Goal: Communication & Community: Ask a question

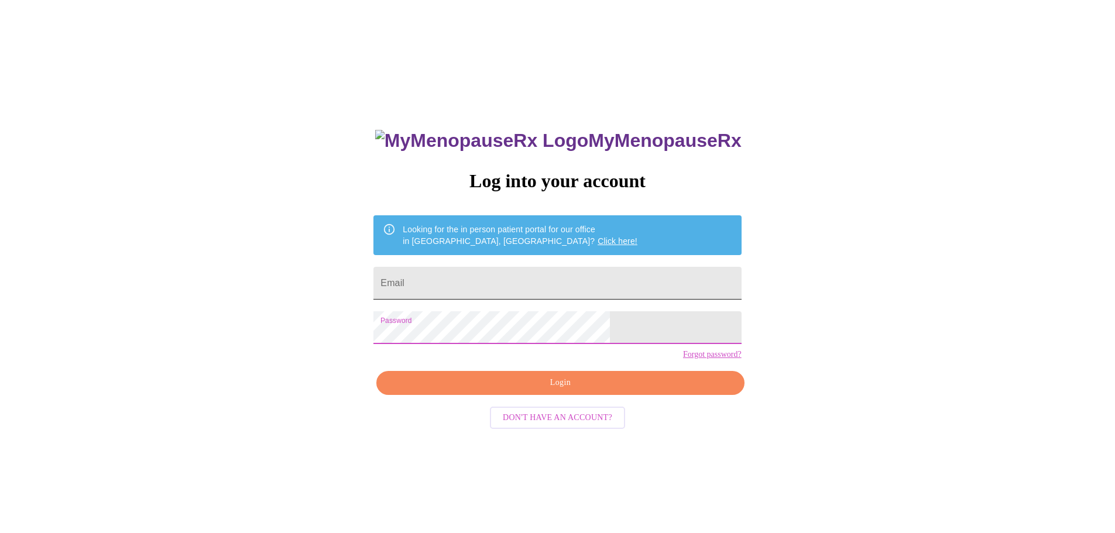
click at [488, 279] on input "Email" at bounding box center [557, 283] width 368 height 33
type input "[EMAIL_ADDRESS][DOMAIN_NAME]"
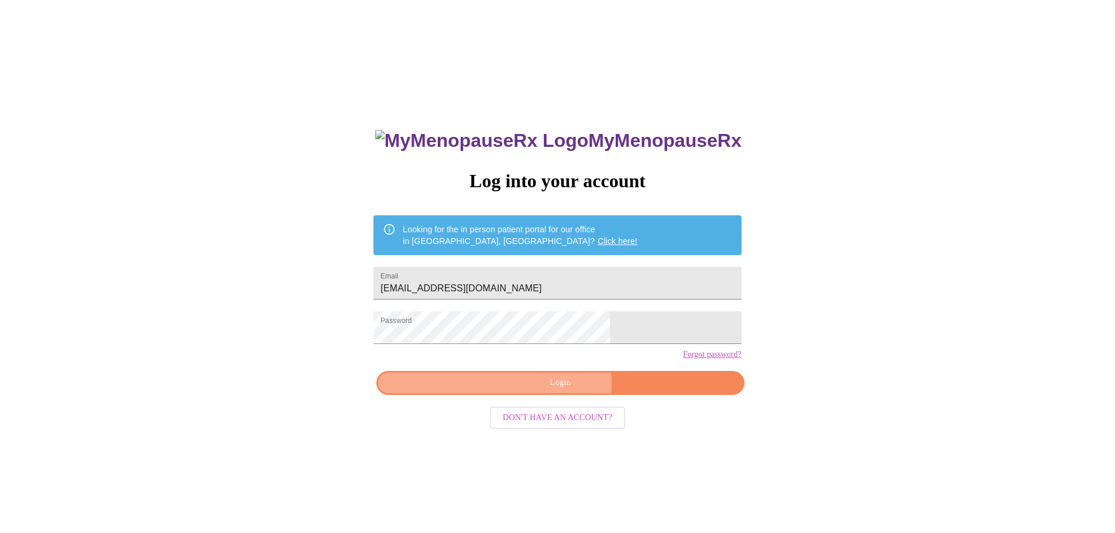
click at [547, 390] on span "Login" at bounding box center [560, 383] width 341 height 15
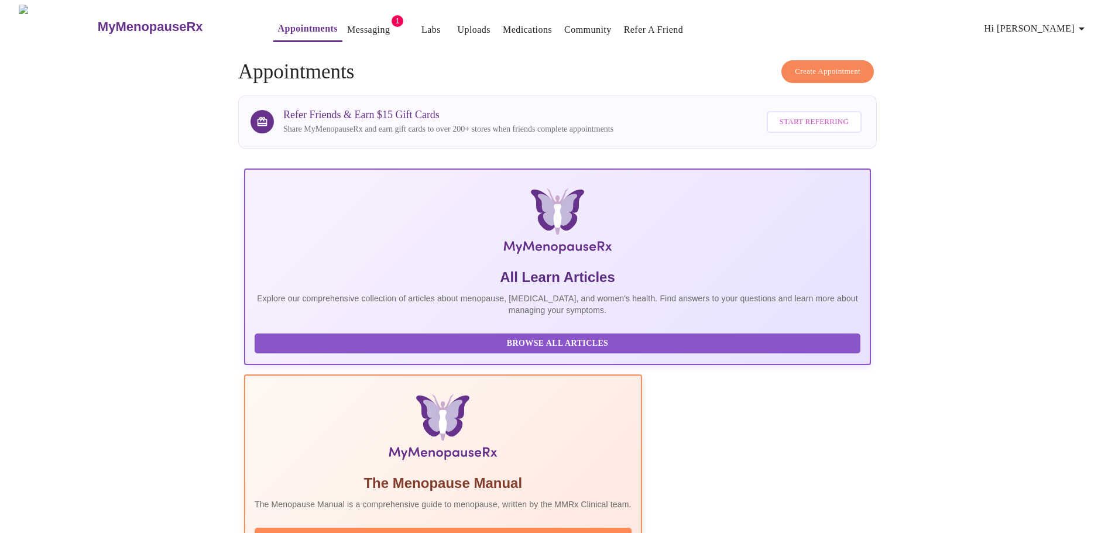
click at [347, 25] on link "Messaging" at bounding box center [368, 30] width 43 height 16
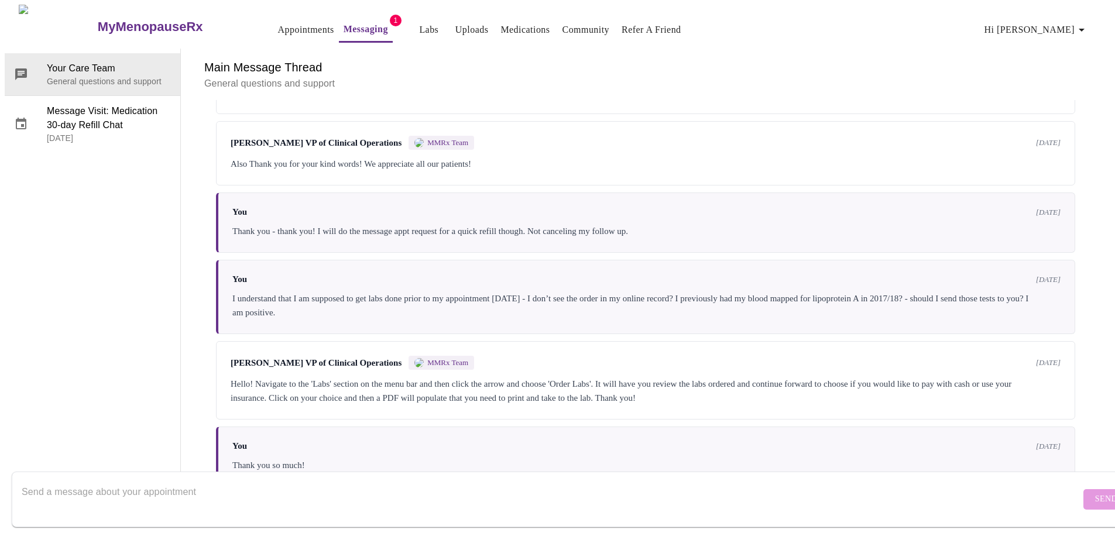
scroll to position [762, 0]
click at [57, 61] on span "Your Care Team" at bounding box center [109, 68] width 124 height 14
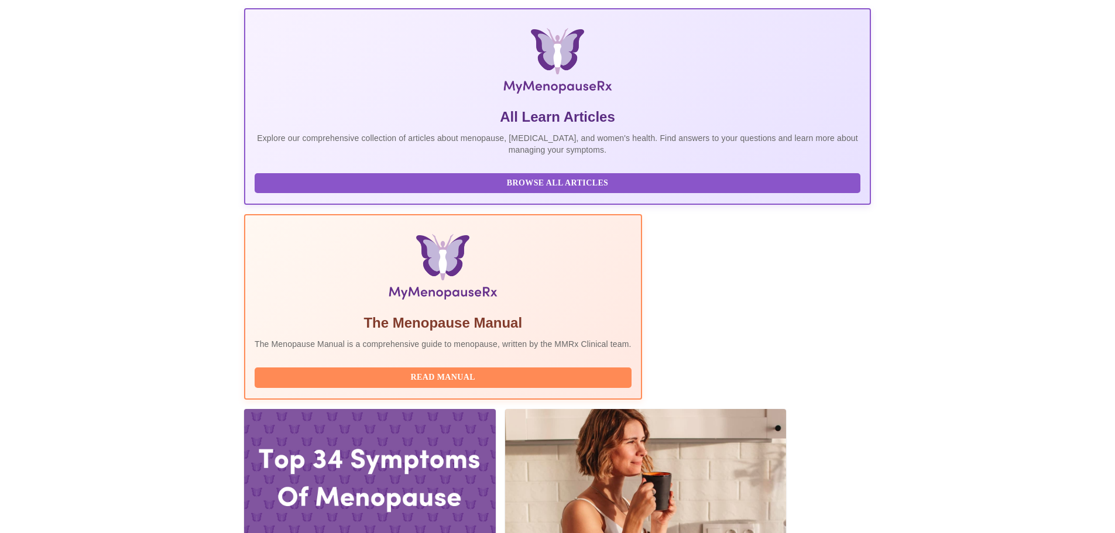
scroll to position [176, 0]
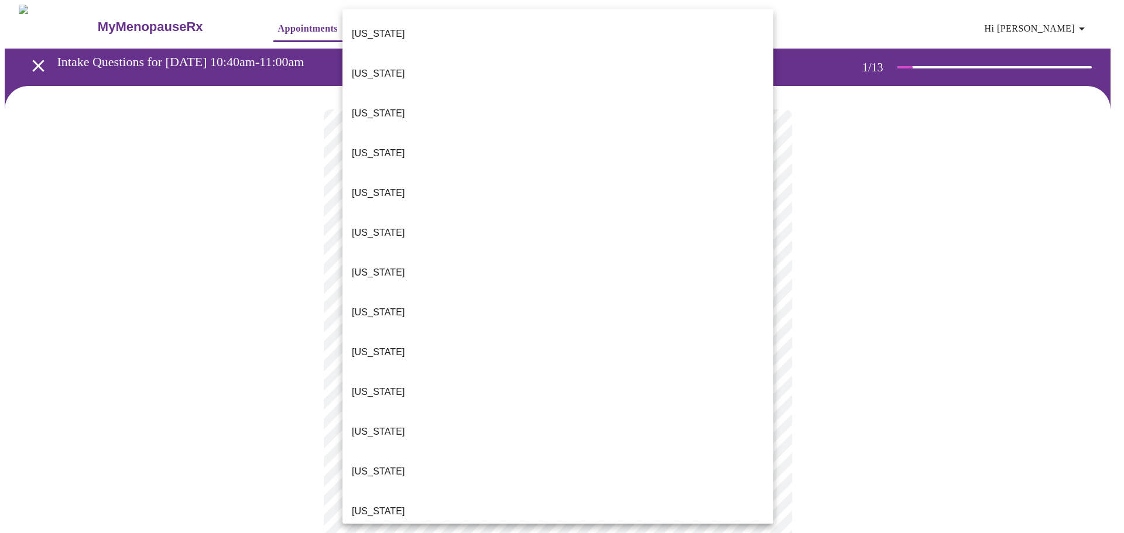
click at [577, 262] on body "MyMenopauseRx Appointments Messaging 1 Labs Uploads Medications Community Refer…" at bounding box center [562, 539] width 1114 height 1069
click at [541, 492] on li "[US_STATE]" at bounding box center [557, 512] width 431 height 40
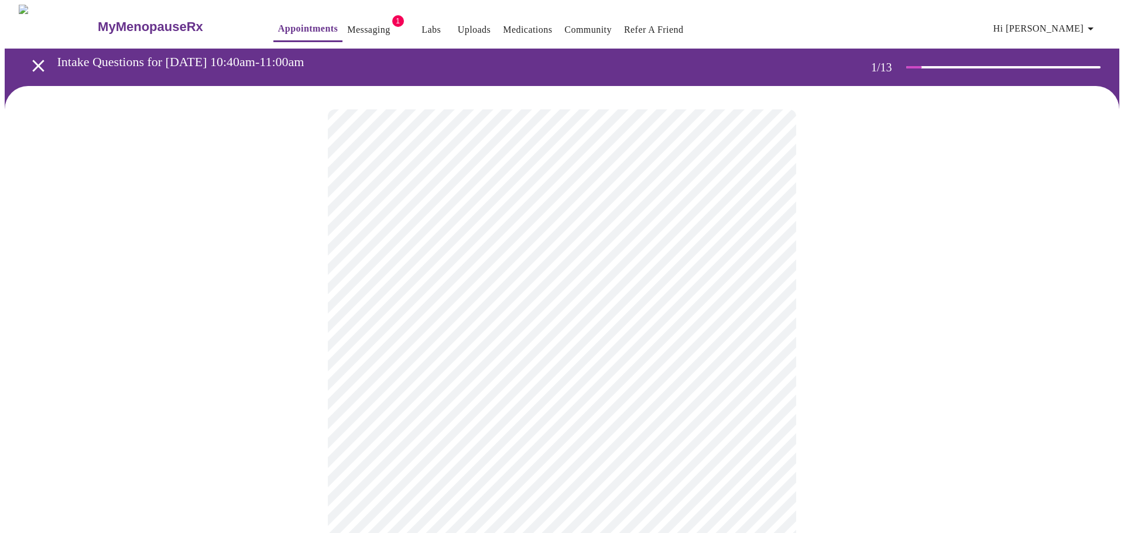
click at [564, 345] on body "MyMenopauseRx Appointments Messaging 1 Labs Uploads Medications Community Refer…" at bounding box center [562, 536] width 1114 height 1062
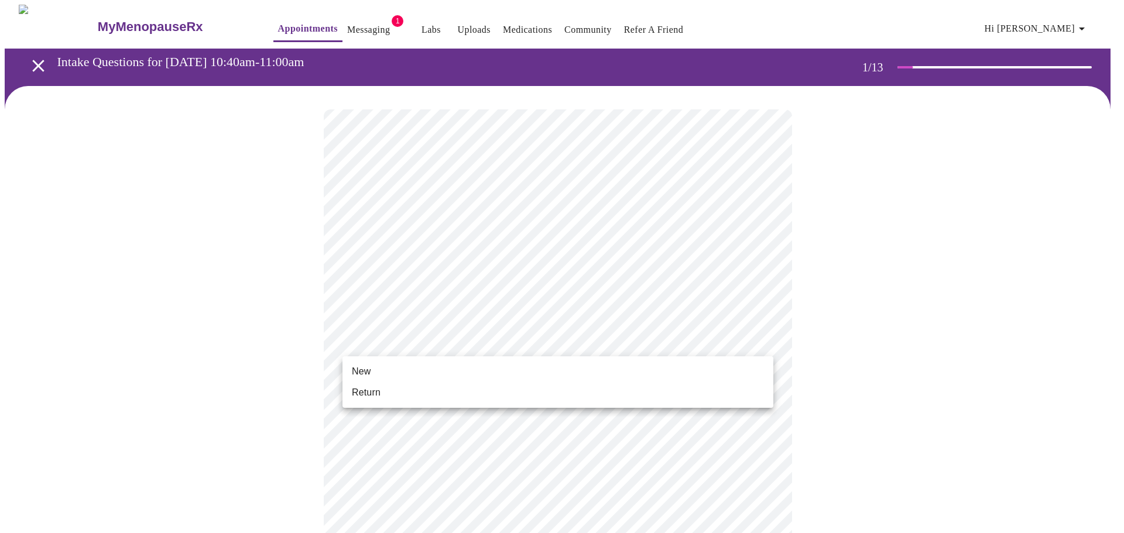
click at [550, 388] on li "Return" at bounding box center [557, 392] width 431 height 21
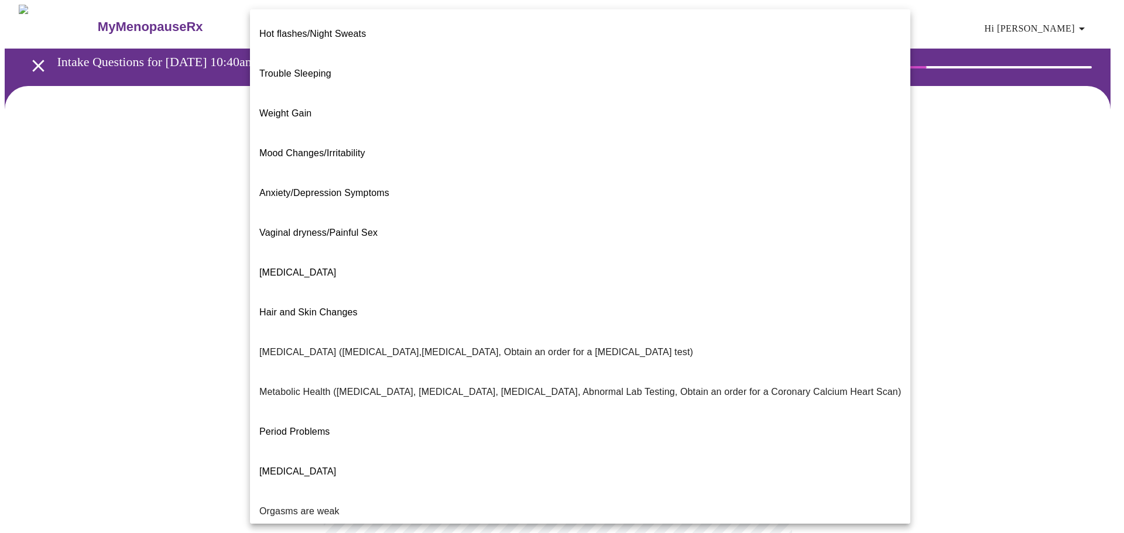
click at [759, 244] on body "MyMenopauseRx Appointments Messaging 1 Labs Uploads Medications Community Refer…" at bounding box center [562, 356] width 1114 height 703
click at [442, 94] on li "Weight Gain" at bounding box center [580, 114] width 660 height 40
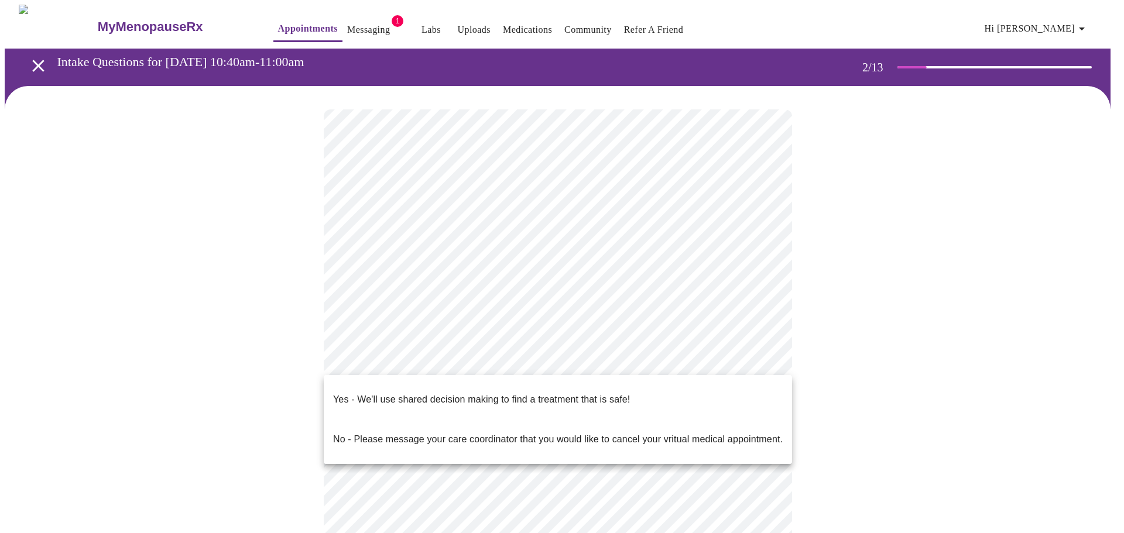
click at [561, 360] on body "MyMenopauseRx Appointments Messaging 1 Labs Uploads Medications Community Refer…" at bounding box center [562, 353] width 1114 height 696
click at [567, 393] on p "Yes - We'll use shared decision making to find a treatment that is safe!" at bounding box center [481, 400] width 297 height 14
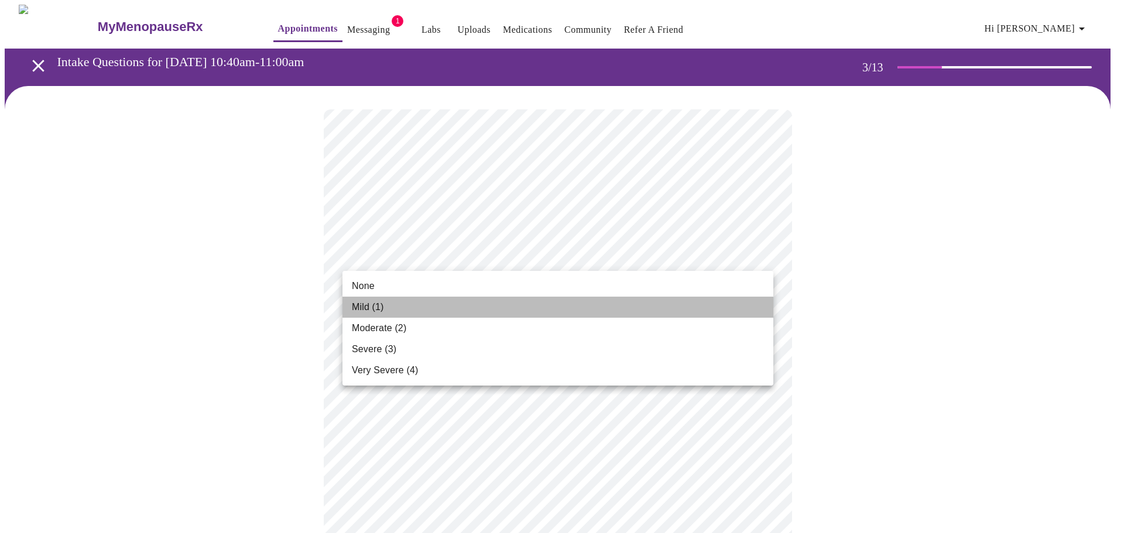
click at [612, 314] on li "Mild (1)" at bounding box center [557, 307] width 431 height 21
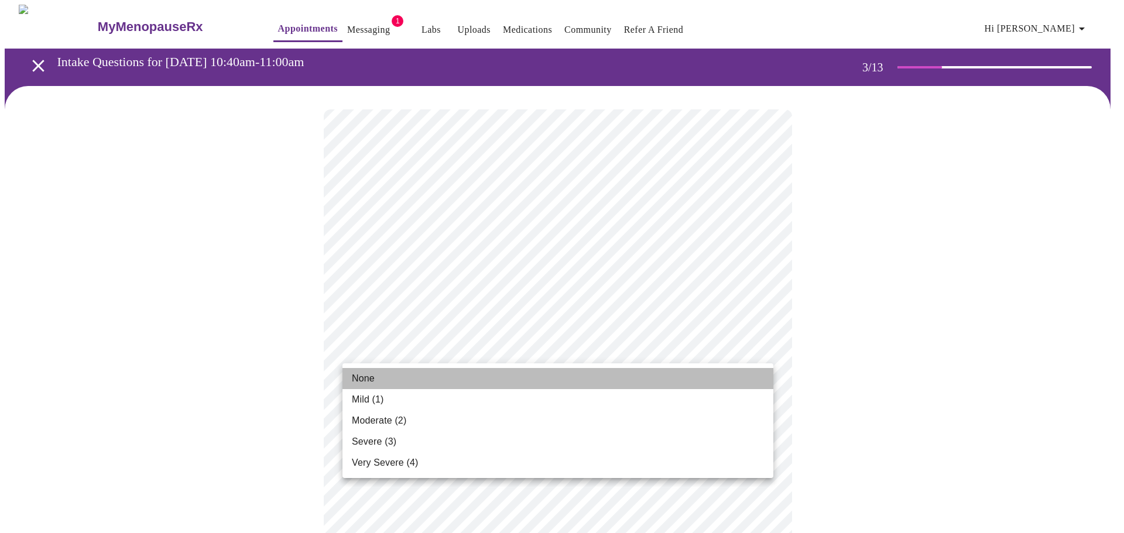
click at [592, 376] on li "None" at bounding box center [557, 378] width 431 height 21
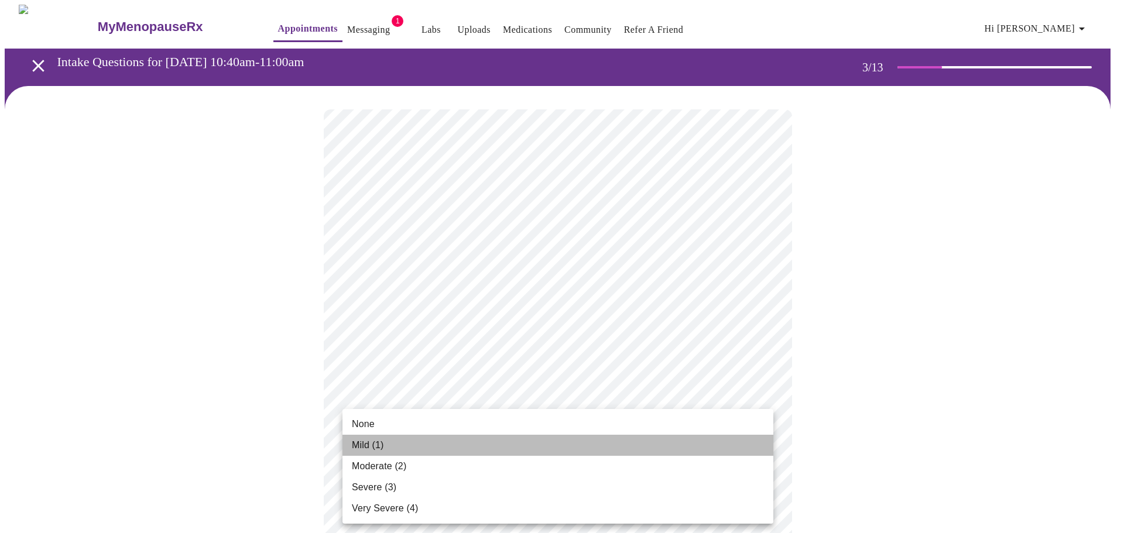
click at [602, 444] on li "Mild (1)" at bounding box center [557, 445] width 431 height 21
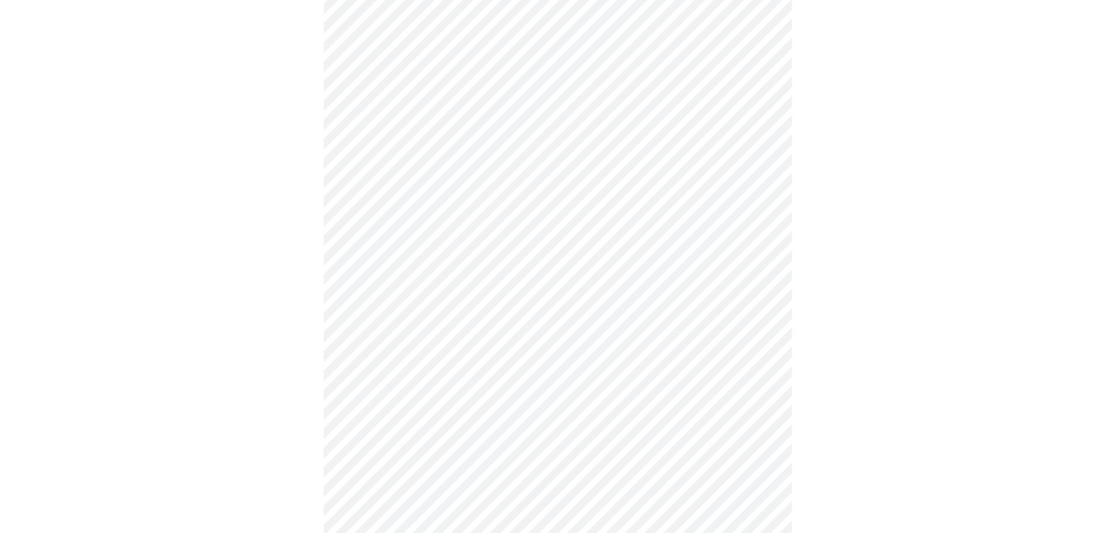
scroll to position [176, 0]
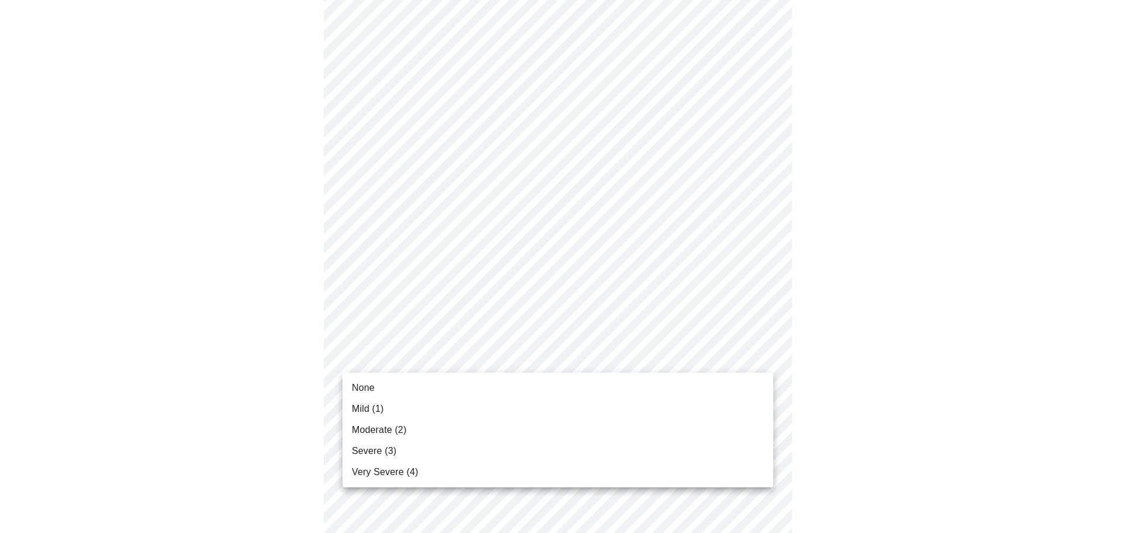
click at [548, 406] on li "Mild (1)" at bounding box center [557, 409] width 431 height 21
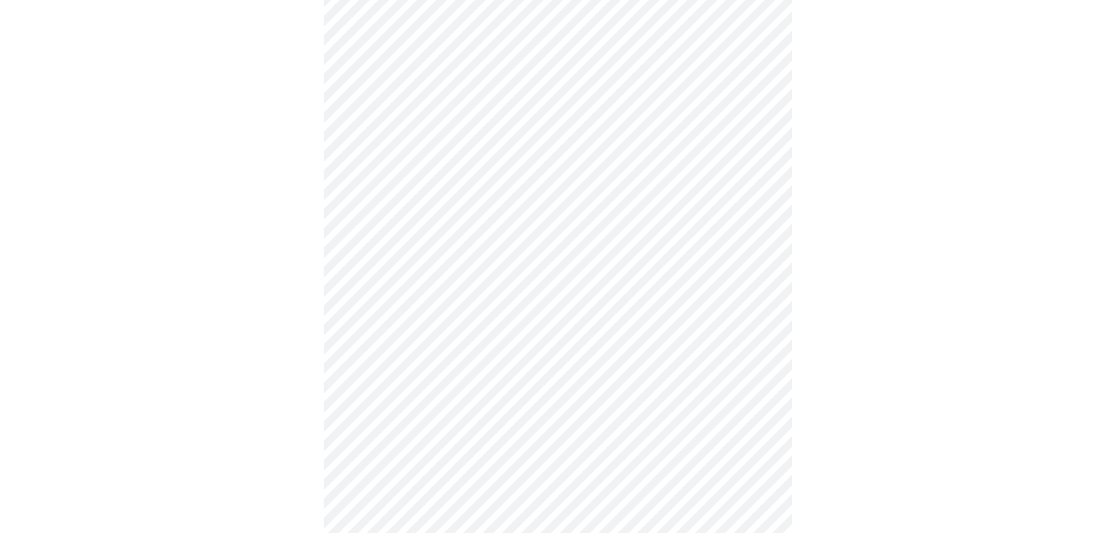
scroll to position [351, 0]
click at [533, 256] on body "MyMenopauseRx Appointments Messaging 1 Labs Uploads Medications Community Refer…" at bounding box center [562, 399] width 1114 height 1491
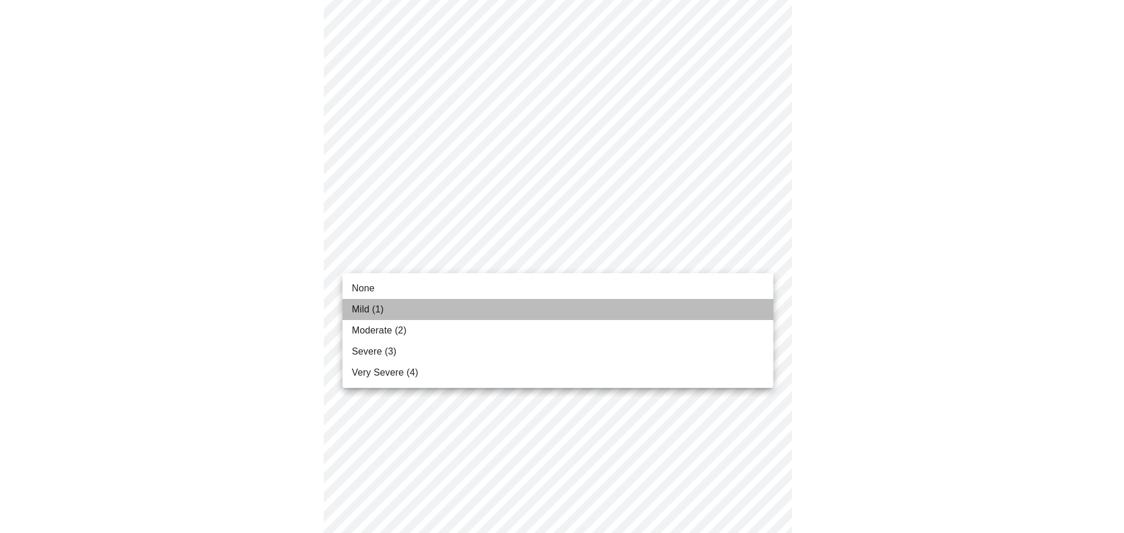
click at [530, 303] on li "Mild (1)" at bounding box center [557, 309] width 431 height 21
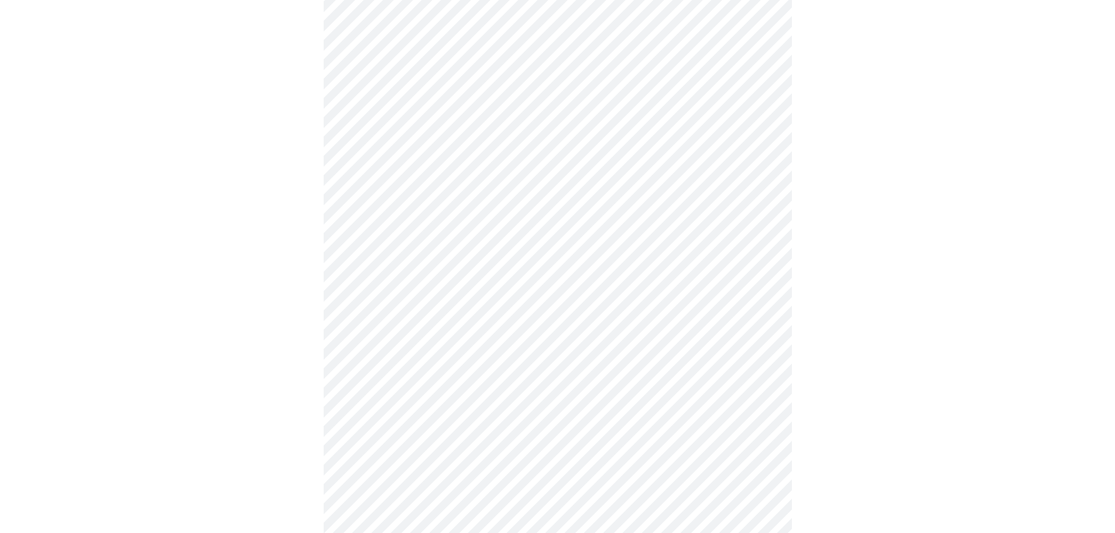
scroll to position [468, 0]
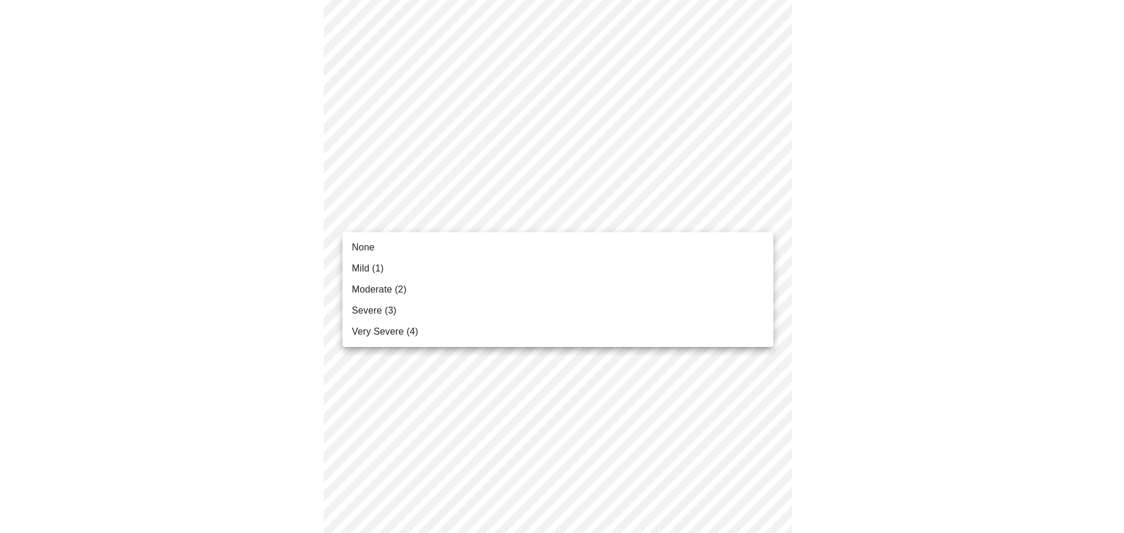
click at [531, 221] on body "MyMenopauseRx Appointments Messaging 1 Labs Uploads Medications Community Refer…" at bounding box center [562, 273] width 1114 height 1475
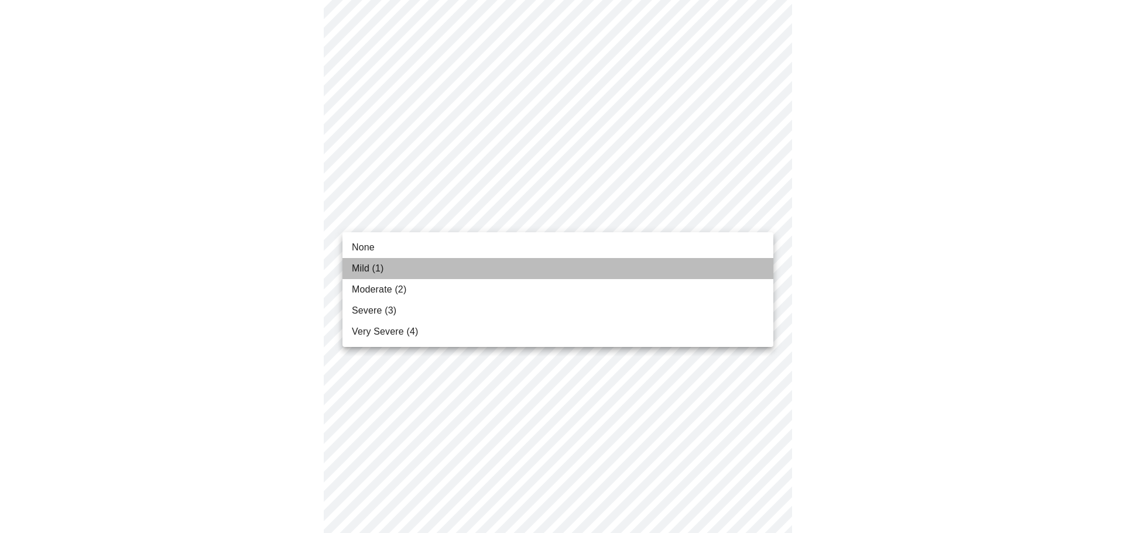
click at [542, 266] on li "Mild (1)" at bounding box center [557, 268] width 431 height 21
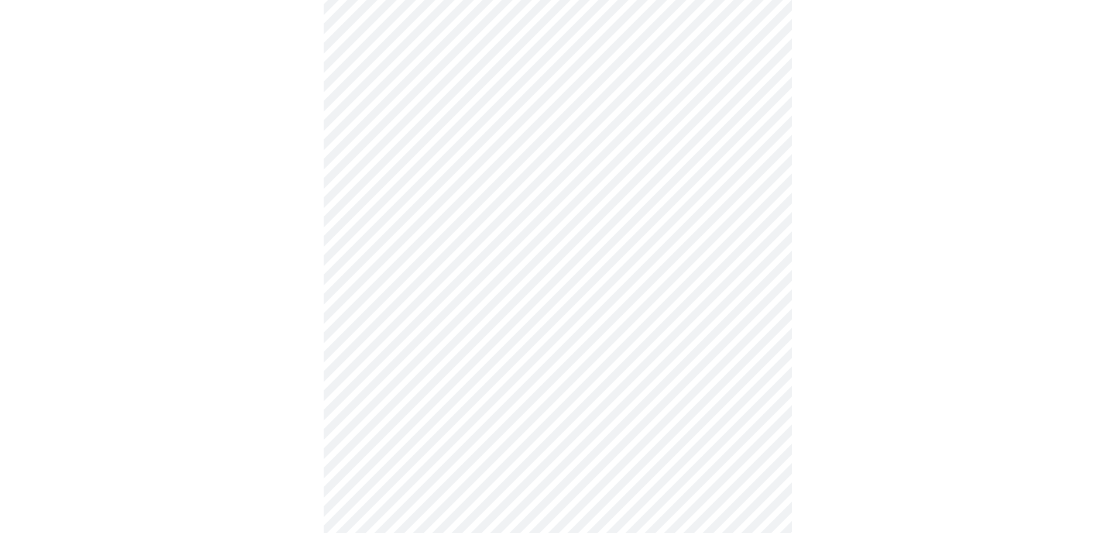
scroll to position [644, 0]
click at [586, 135] on body "MyMenopauseRx Appointments Messaging 1 Labs Uploads Medications Community Refer…" at bounding box center [562, 90] width 1114 height 1458
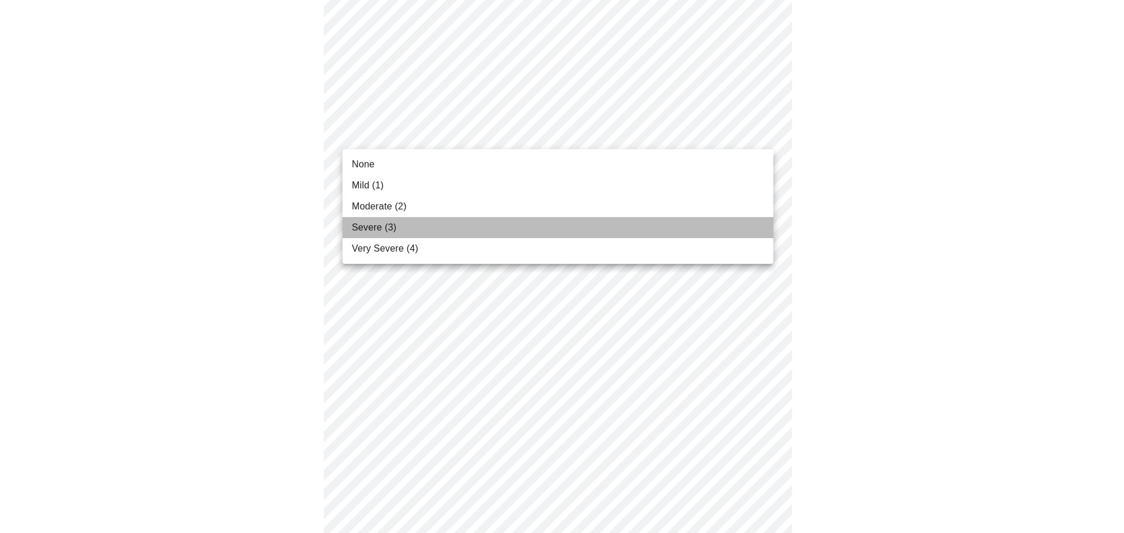
click at [586, 218] on li "Severe (3)" at bounding box center [557, 227] width 431 height 21
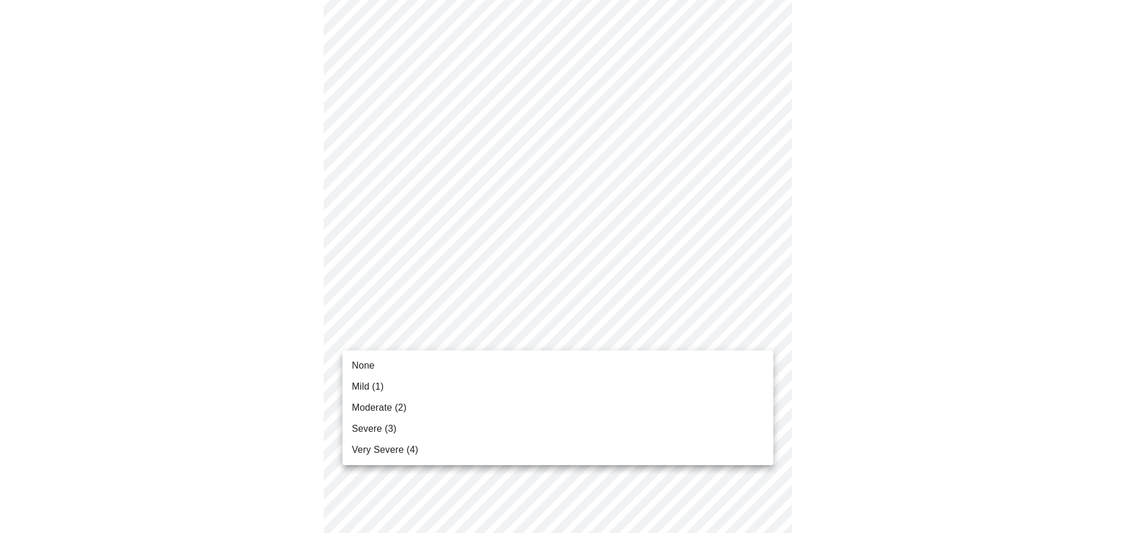
click at [595, 329] on body "MyMenopauseRx Appointments Messaging 1 Labs Uploads Medications Community Refer…" at bounding box center [562, 82] width 1114 height 1442
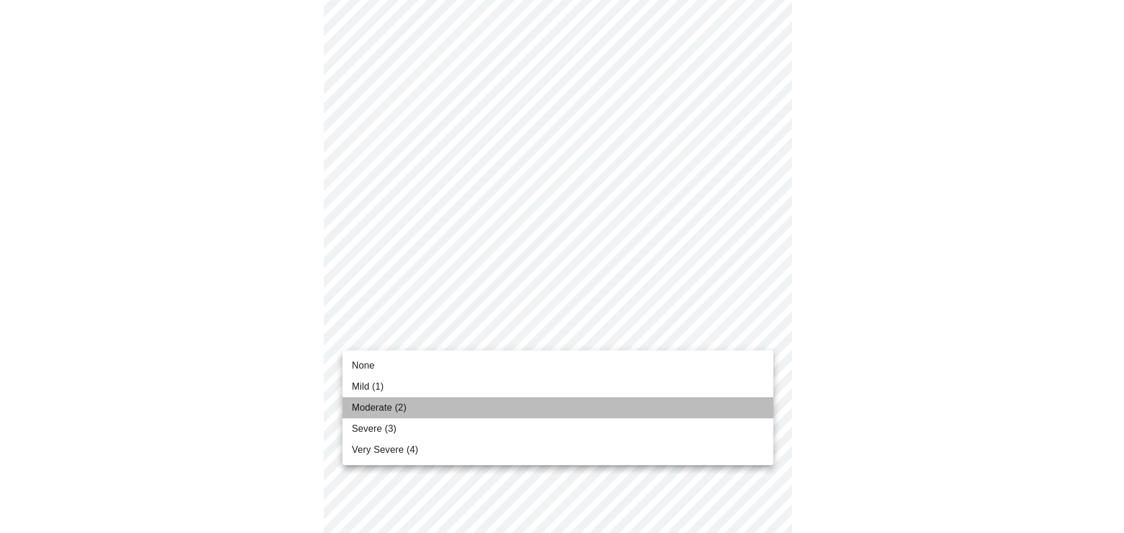
click at [585, 399] on li "Moderate (2)" at bounding box center [557, 407] width 431 height 21
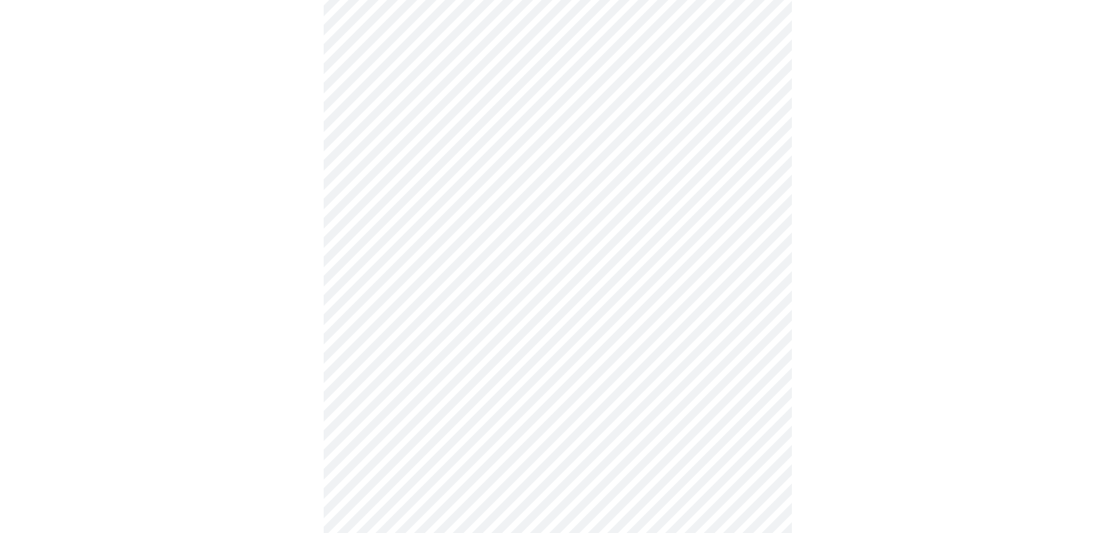
scroll to position [761, 0]
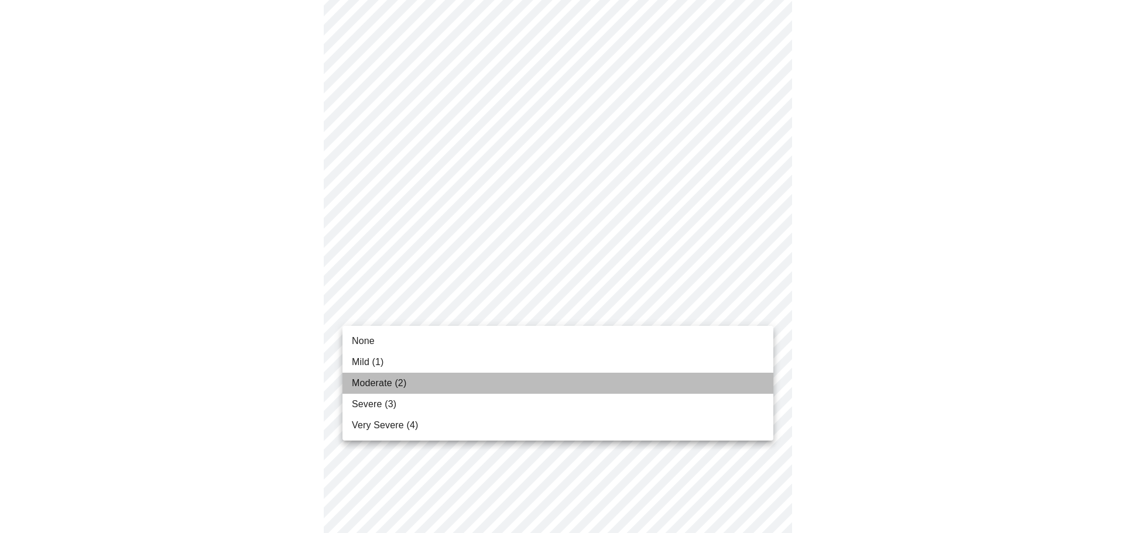
click at [548, 374] on li "Moderate (2)" at bounding box center [557, 383] width 431 height 21
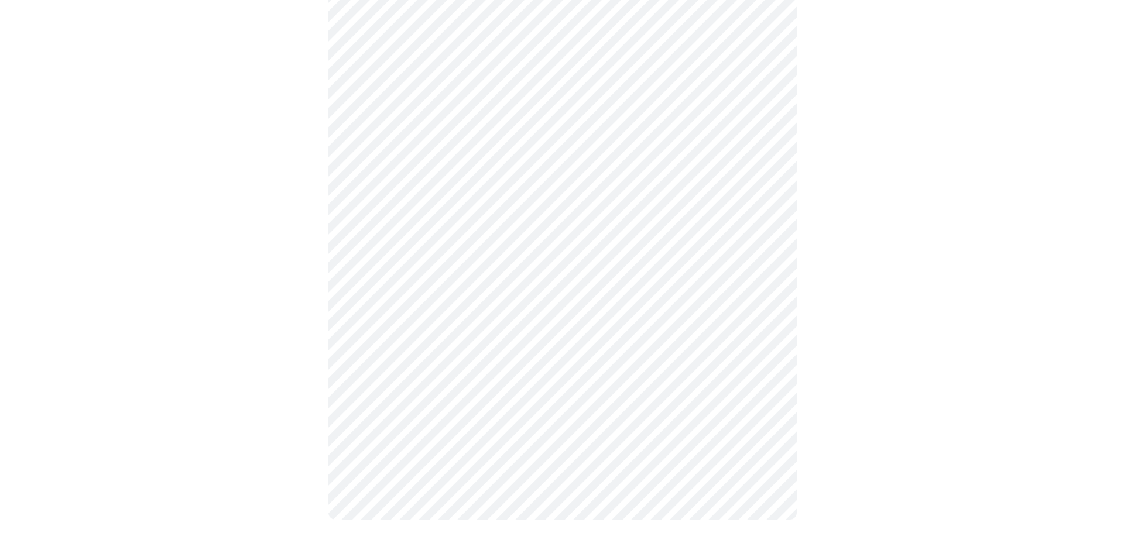
scroll to position [876, 0]
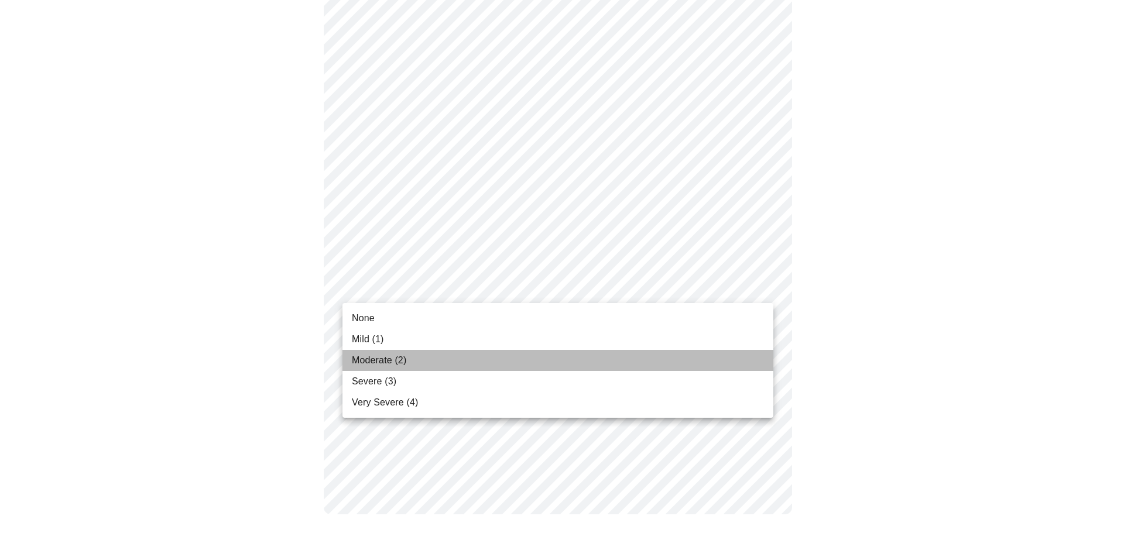
click at [521, 361] on li "Moderate (2)" at bounding box center [557, 360] width 431 height 21
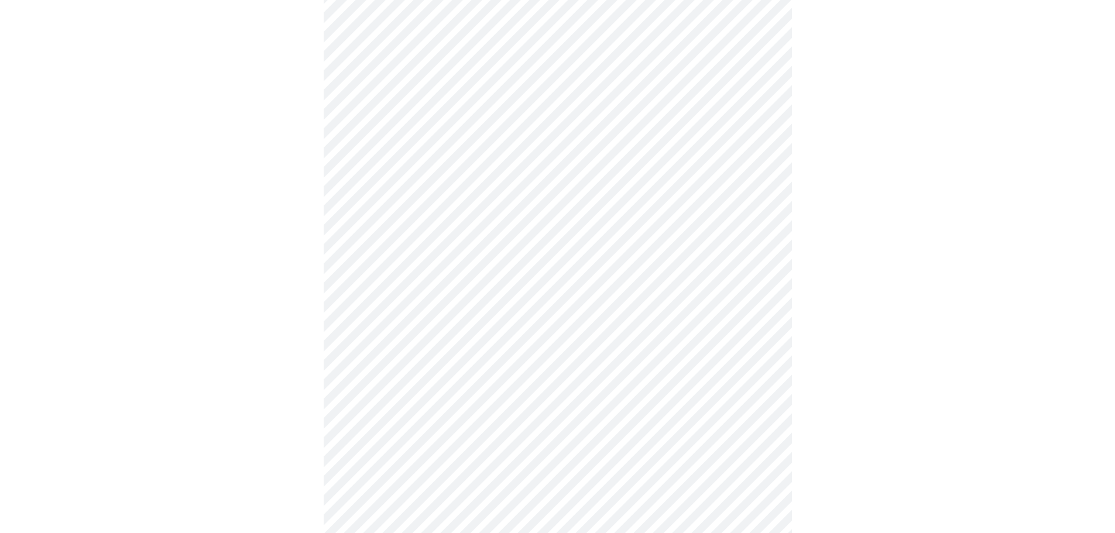
scroll to position [626, 0]
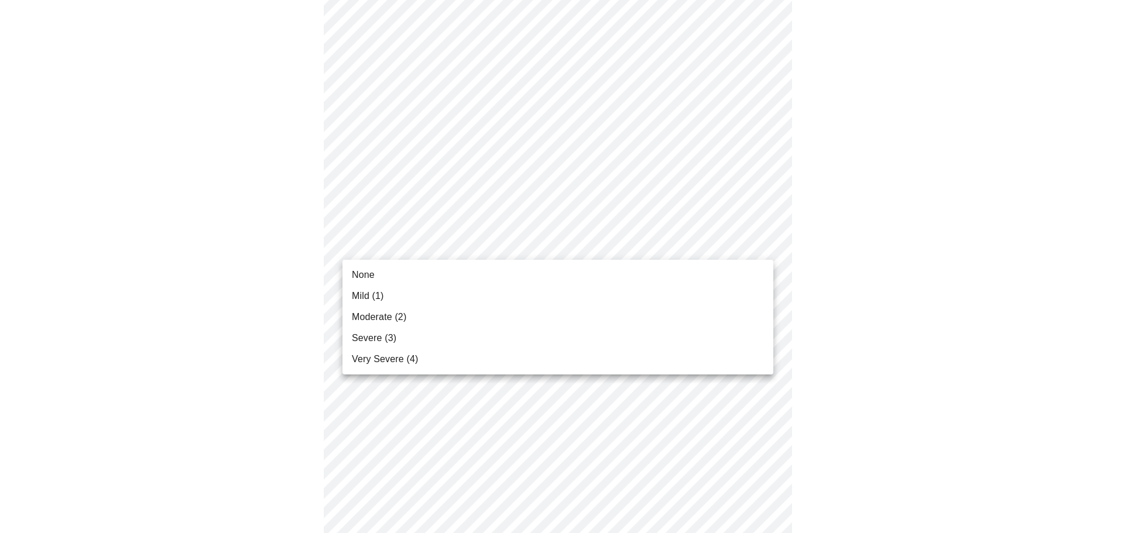
click at [637, 241] on body "MyMenopauseRx Appointments Messaging 1 Labs Uploads Medications Community Refer…" at bounding box center [562, 75] width 1114 height 1393
click at [624, 304] on li "Mild (1)" at bounding box center [557, 296] width 431 height 21
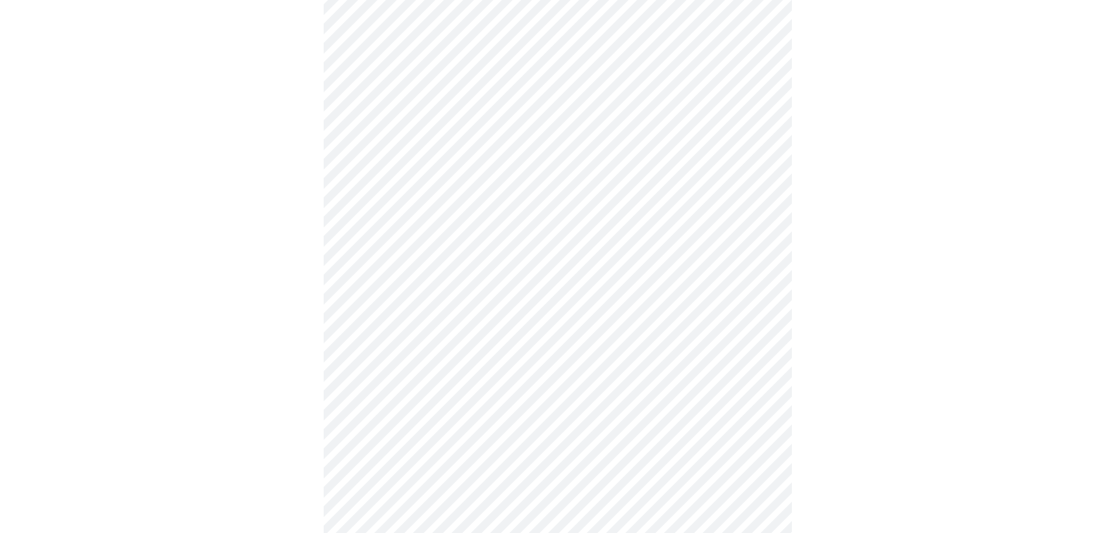
scroll to position [351, 0]
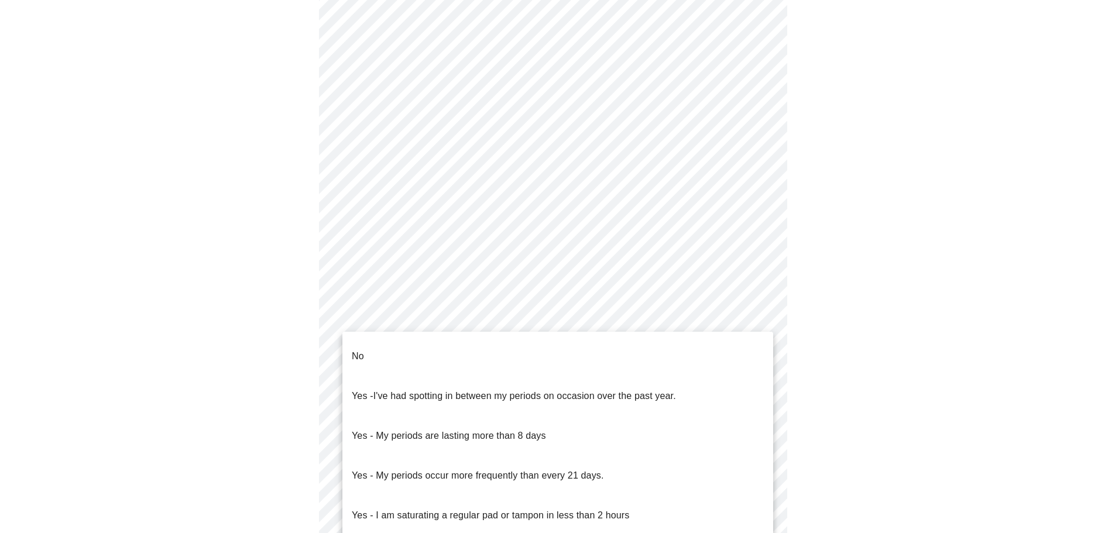
click at [684, 368] on body "MyMenopauseRx Appointments Messaging 1 Labs Uploads Medications Community Refer…" at bounding box center [558, 231] width 1106 height 1155
click at [683, 338] on li "No" at bounding box center [557, 357] width 431 height 40
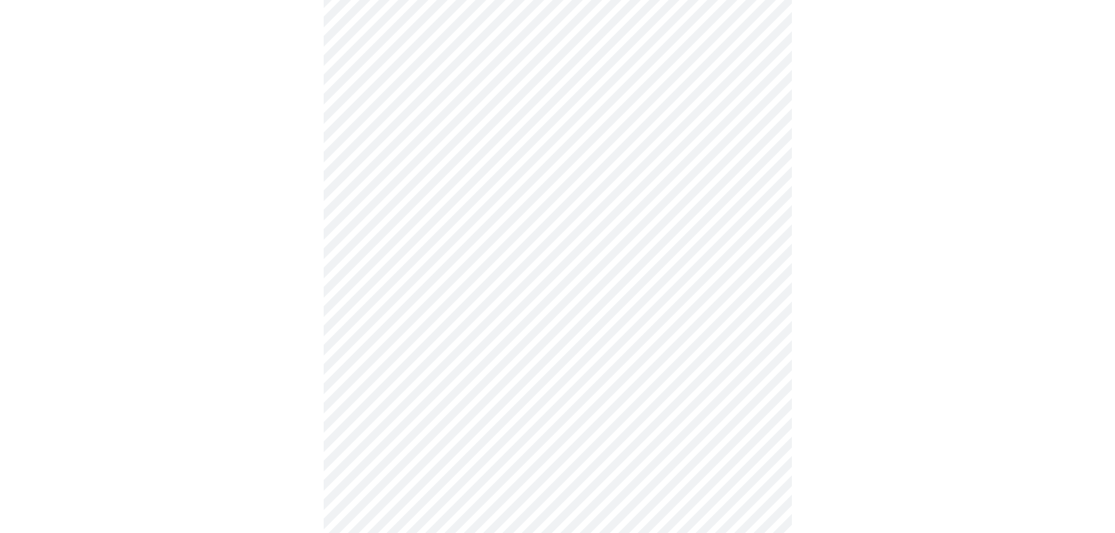
scroll to position [585, 0]
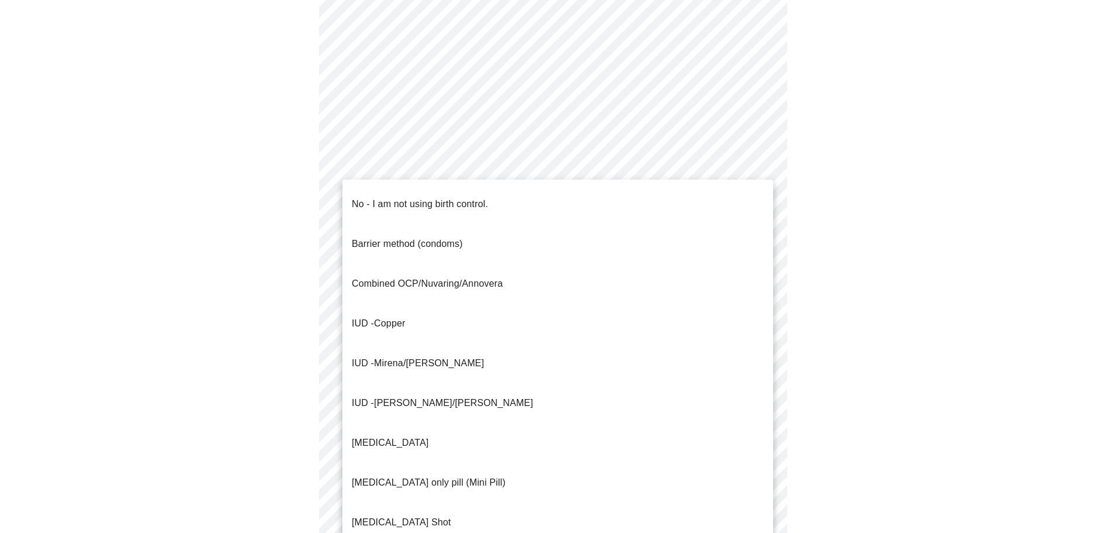
click at [681, 189] on li "No - I am not using birth control." at bounding box center [557, 204] width 431 height 40
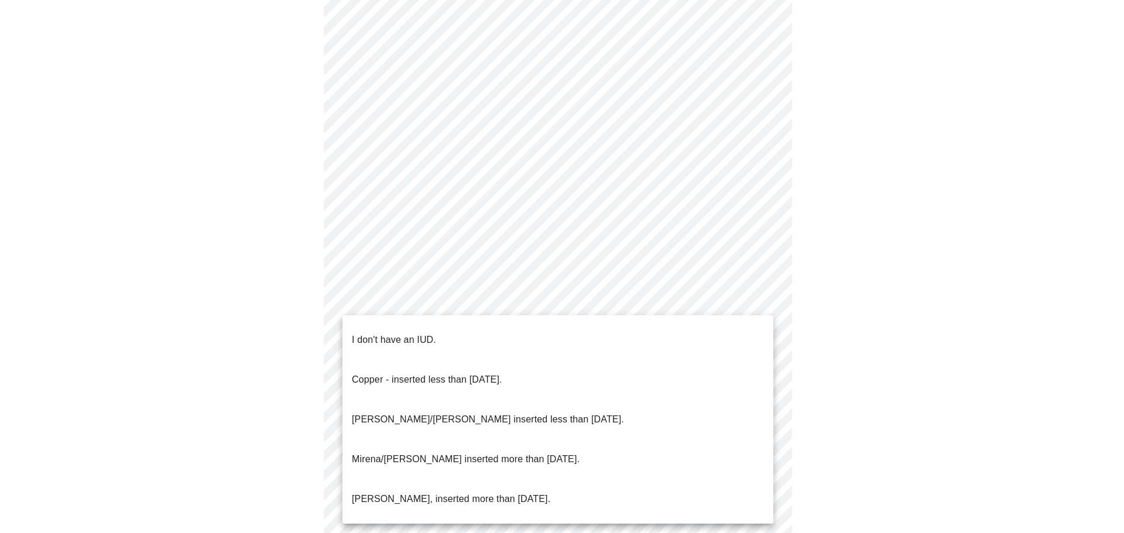
click at [664, 328] on li "I don't have an IUD." at bounding box center [557, 340] width 431 height 40
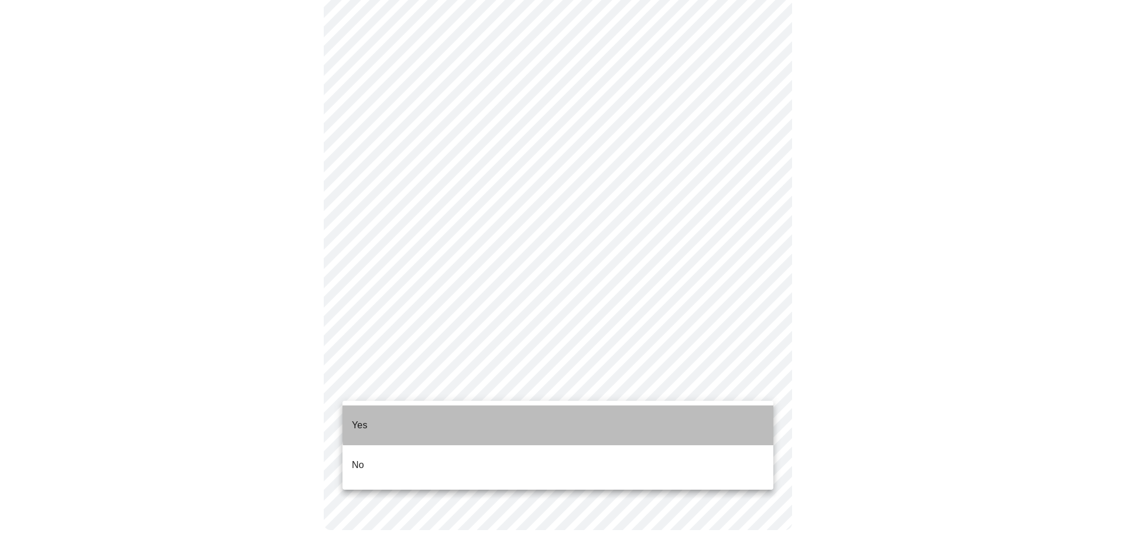
click at [665, 414] on li "Yes" at bounding box center [557, 426] width 431 height 40
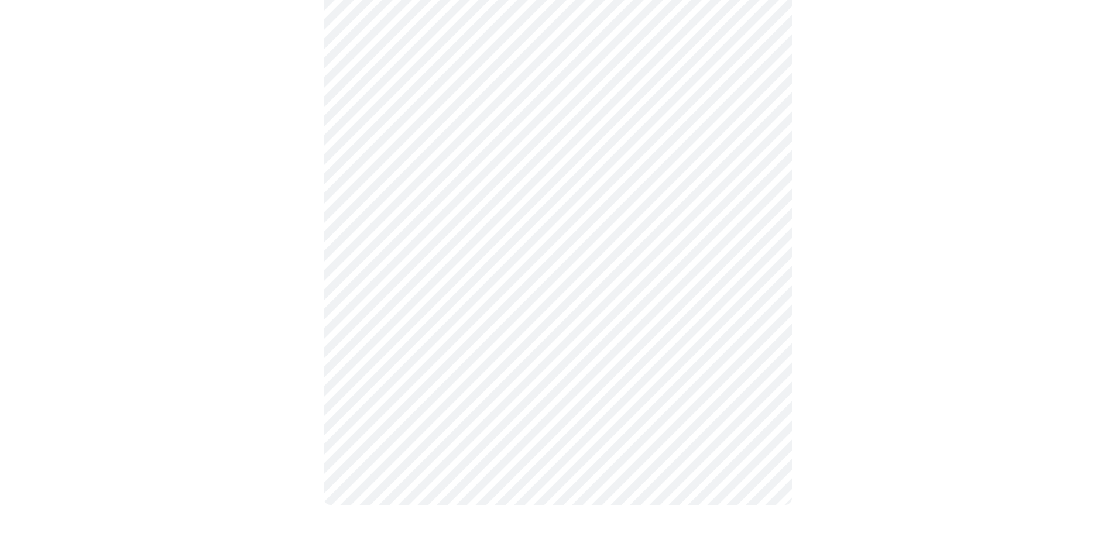
scroll to position [0, 0]
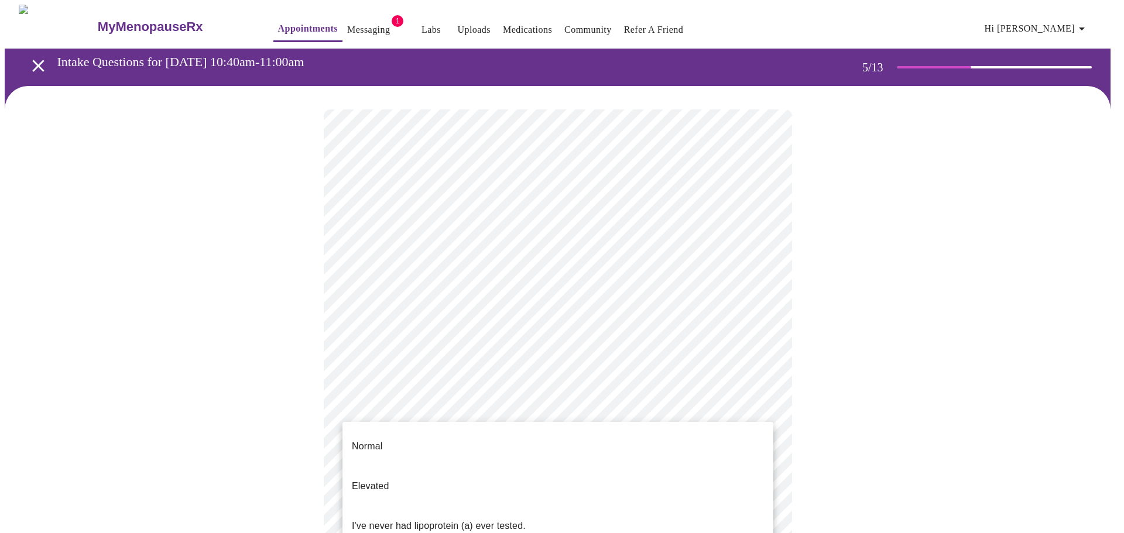
click at [740, 406] on body "MyMenopauseRx Appointments Messaging 1 Labs Uploads Medications Community Refer…" at bounding box center [562, 437] width 1114 height 865
click at [407, 469] on li "Elevated" at bounding box center [557, 486] width 431 height 40
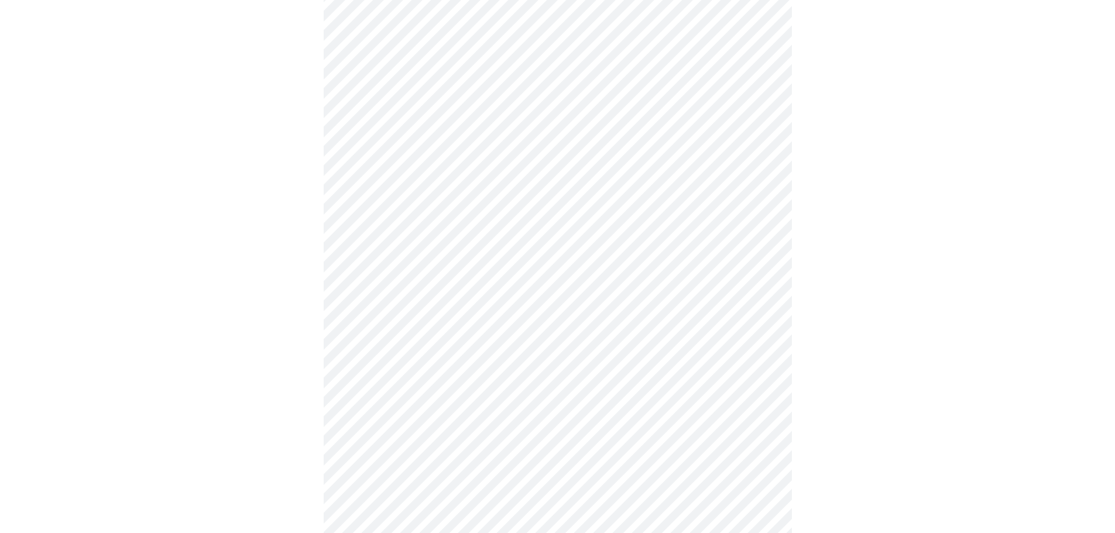
scroll to position [2809, 0]
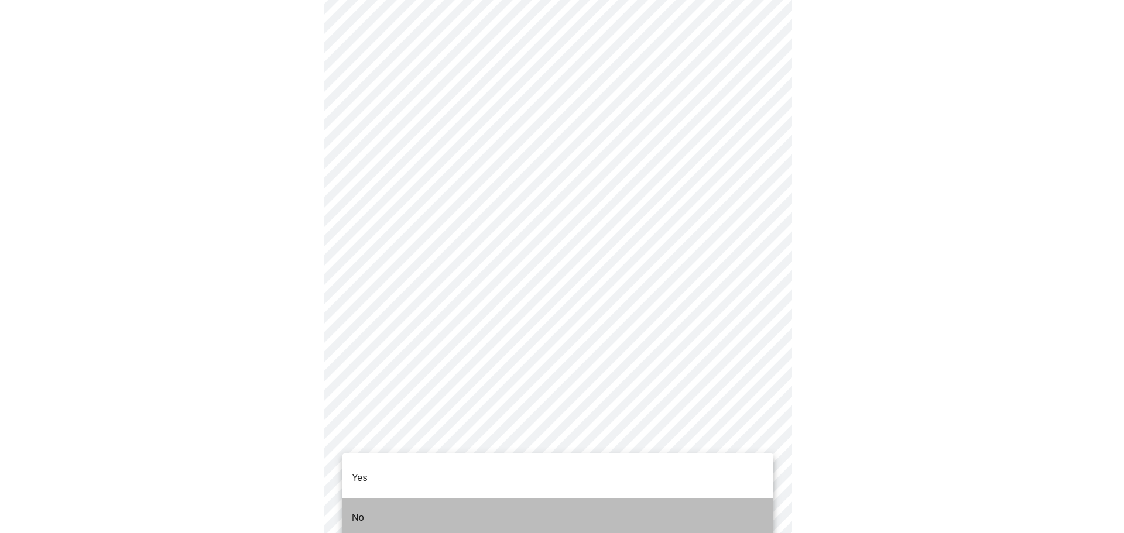
click at [502, 506] on li "No" at bounding box center [557, 518] width 431 height 40
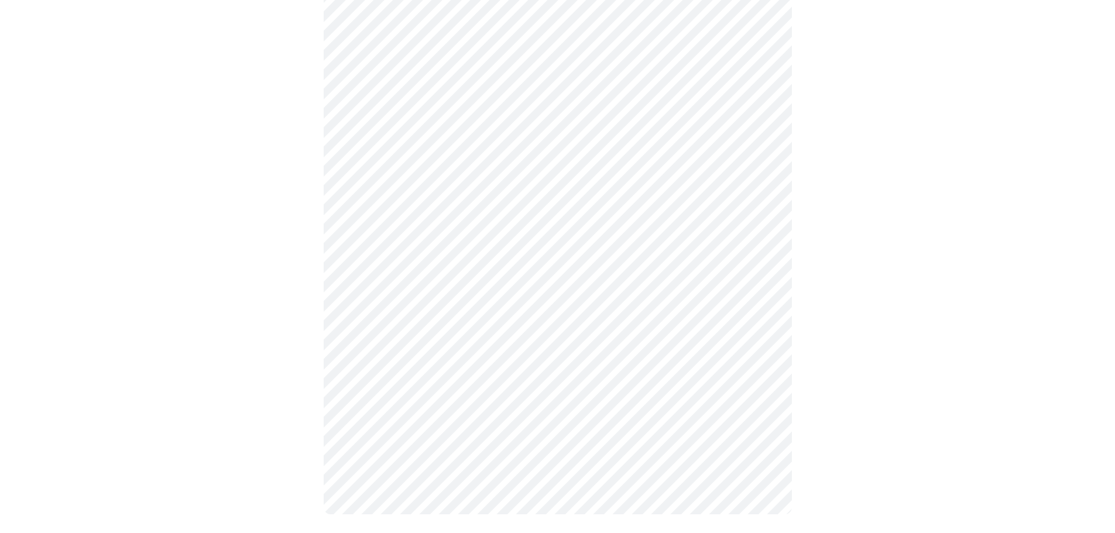
scroll to position [0, 0]
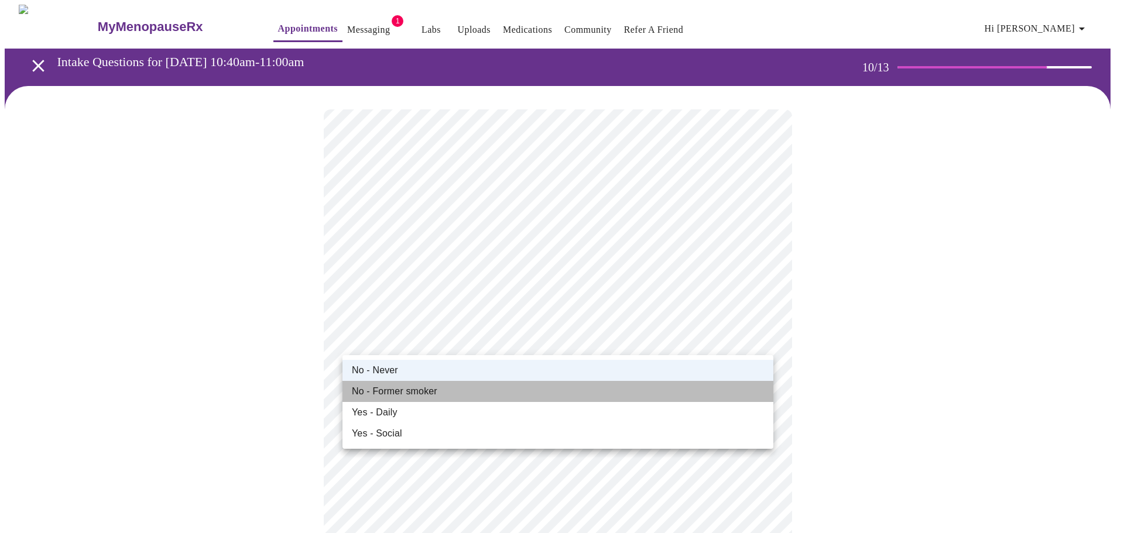
click at [564, 387] on li "No - Former smoker" at bounding box center [557, 391] width 431 height 21
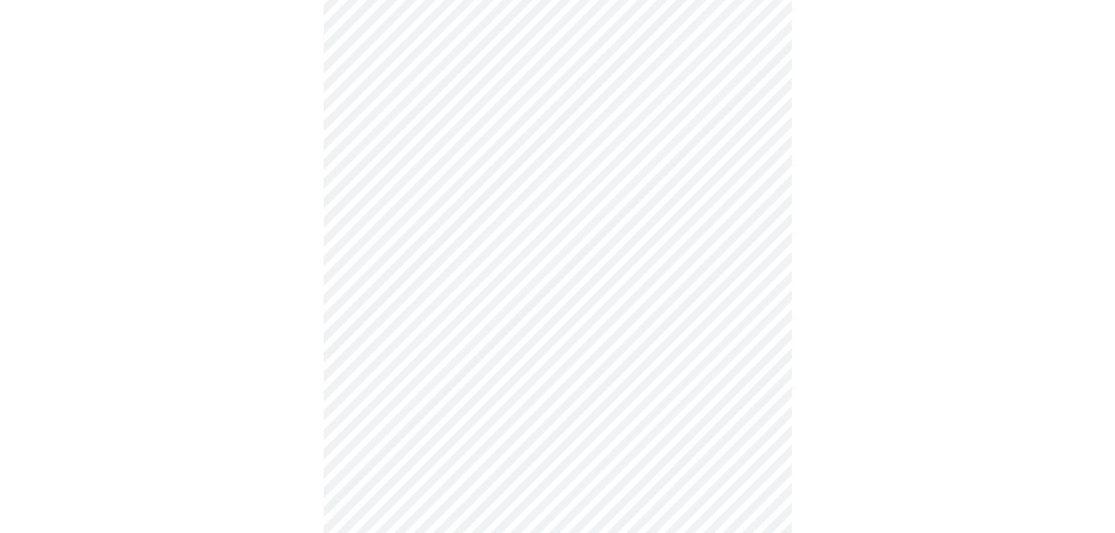
scroll to position [936, 0]
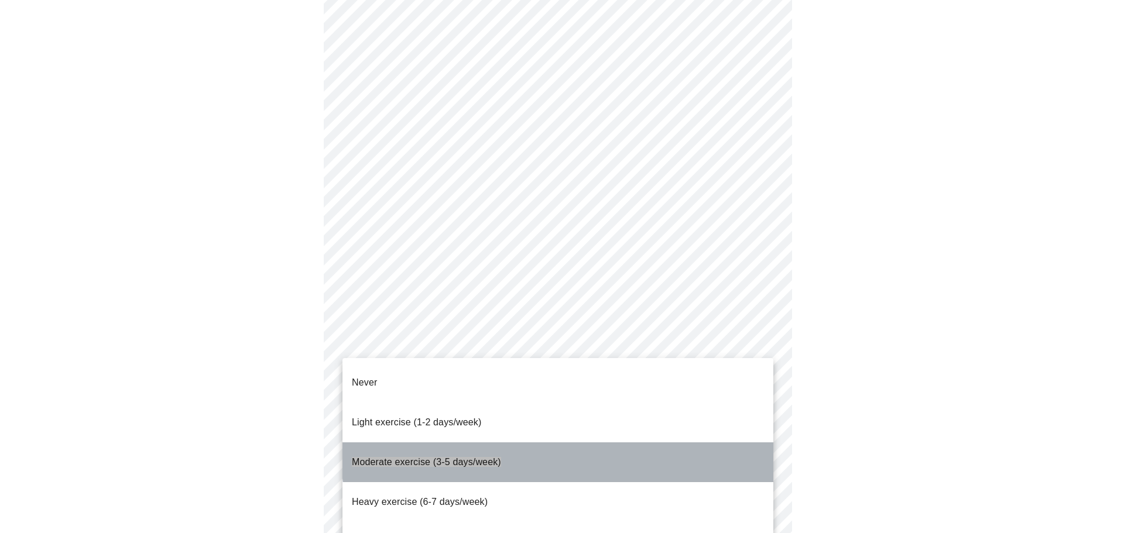
click at [572, 442] on li "Moderate exercise (3-5 days/week)" at bounding box center [557, 462] width 431 height 40
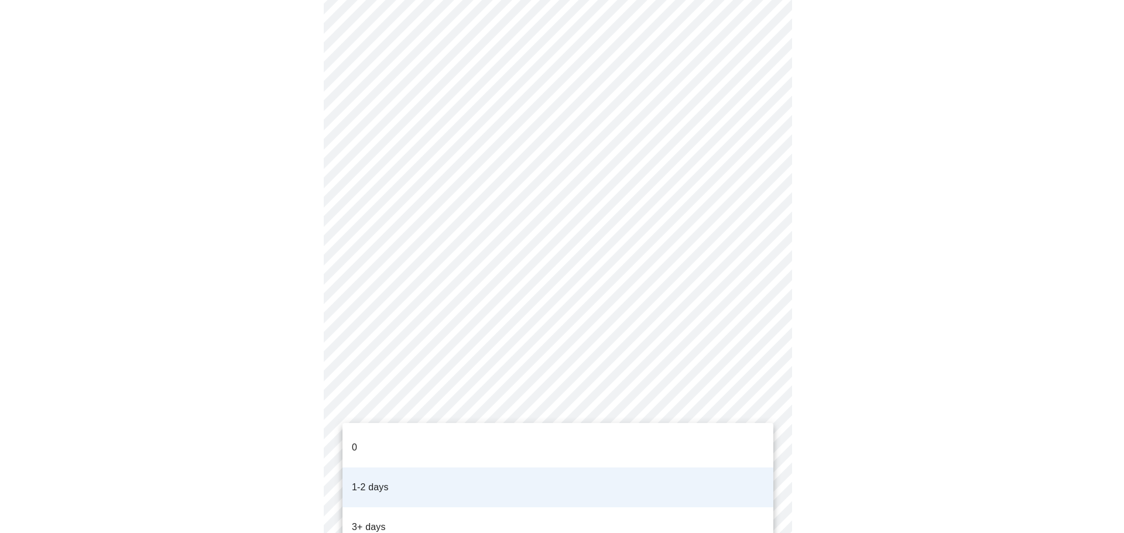
click at [706, 507] on li "3+ days" at bounding box center [557, 527] width 431 height 40
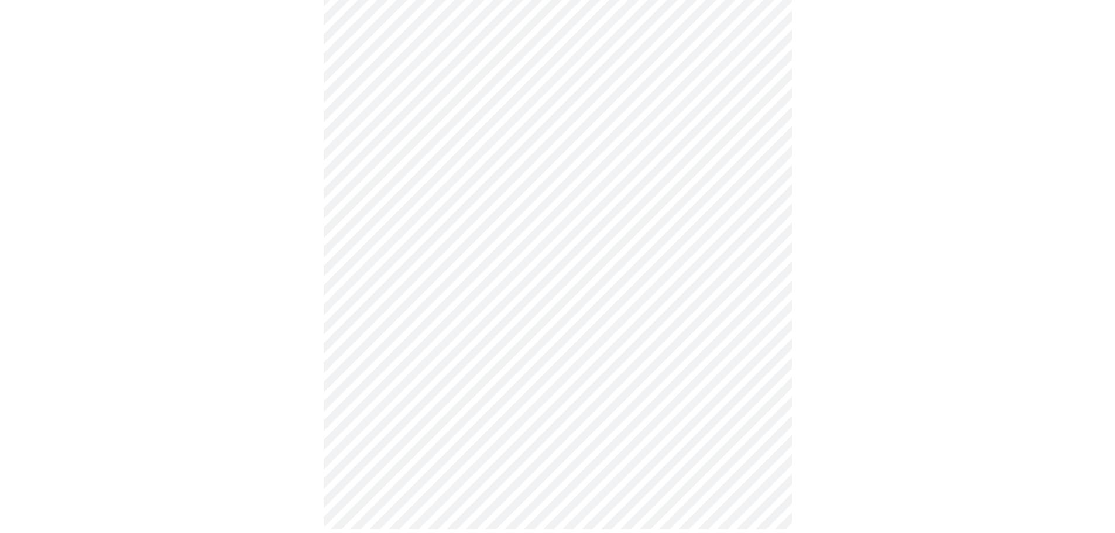
scroll to position [979, 0]
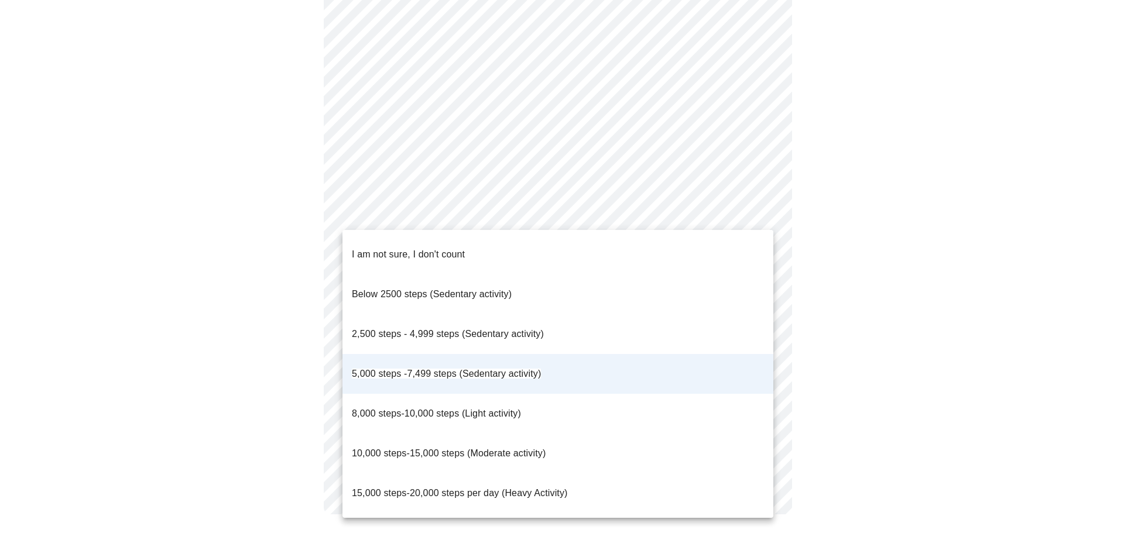
click at [738, 210] on div at bounding box center [562, 266] width 1124 height 533
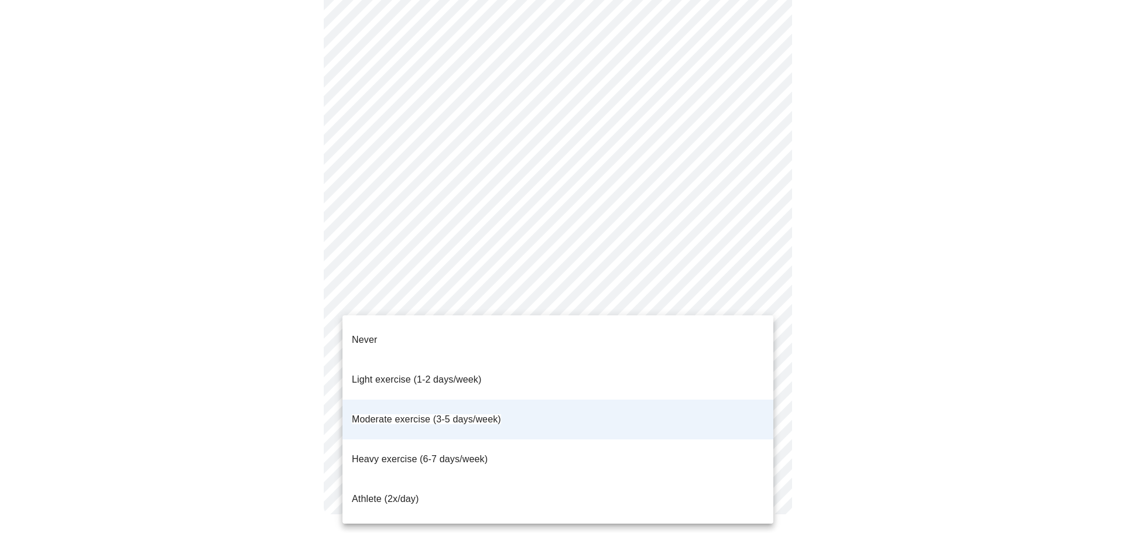
click at [701, 305] on div at bounding box center [562, 266] width 1124 height 533
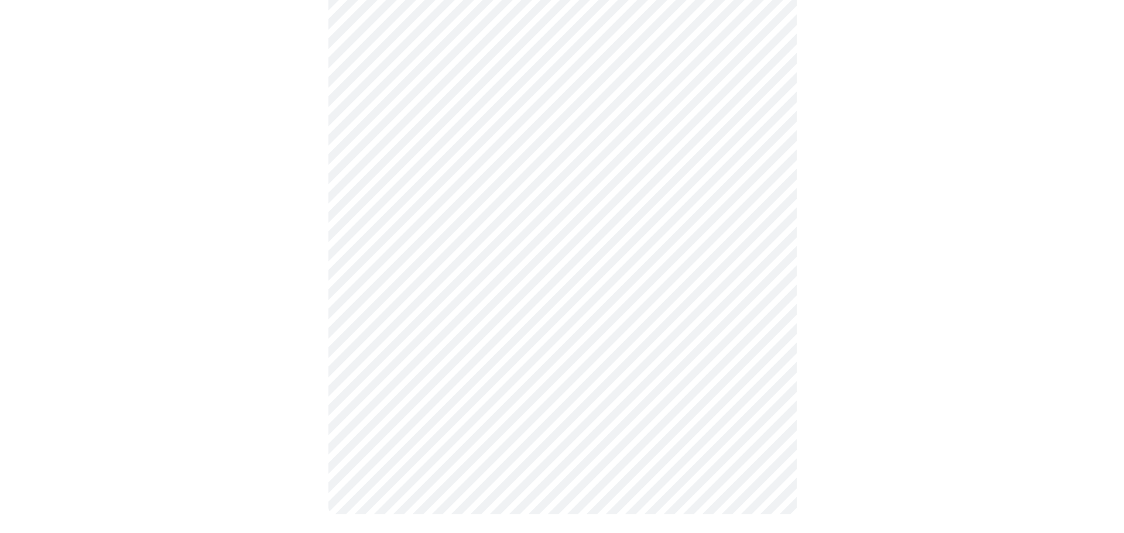
scroll to position [0, 0]
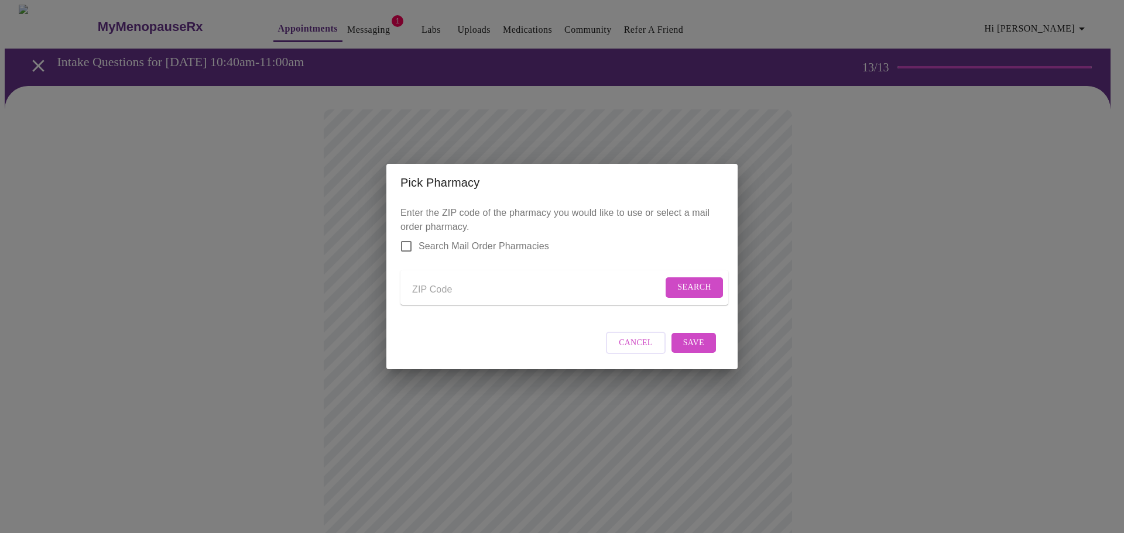
click at [461, 288] on input "Send a message to your care team" at bounding box center [537, 289] width 250 height 19
click at [685, 284] on span "Search" at bounding box center [694, 287] width 34 height 15
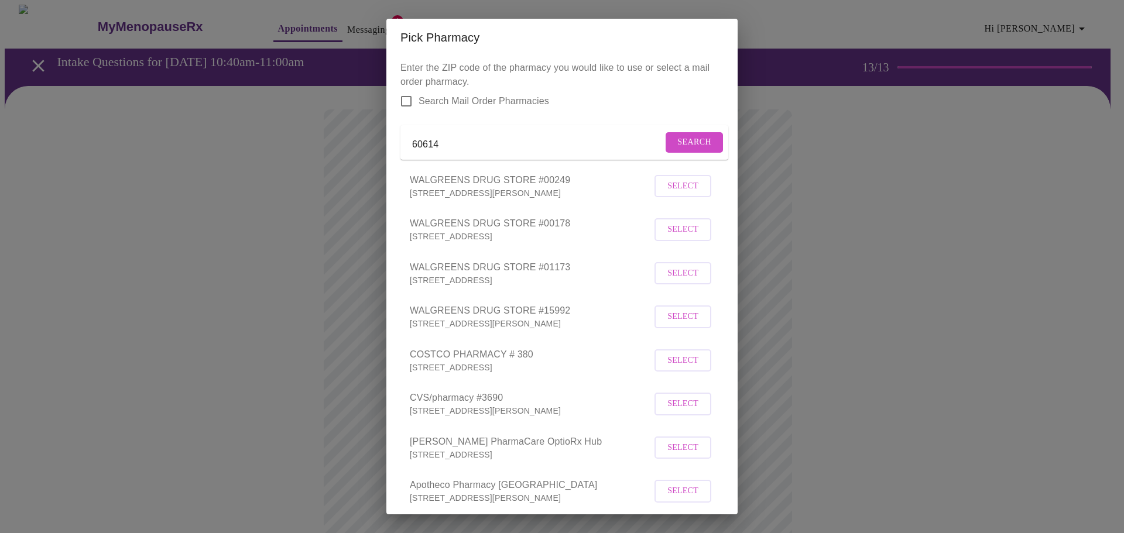
click at [547, 150] on input "60614" at bounding box center [537, 144] width 250 height 19
type input "new city pharmacy"
click at [680, 149] on span "Search" at bounding box center [694, 142] width 34 height 15
click at [569, 141] on input "new city pharmacy" at bounding box center [547, 144] width 270 height 19
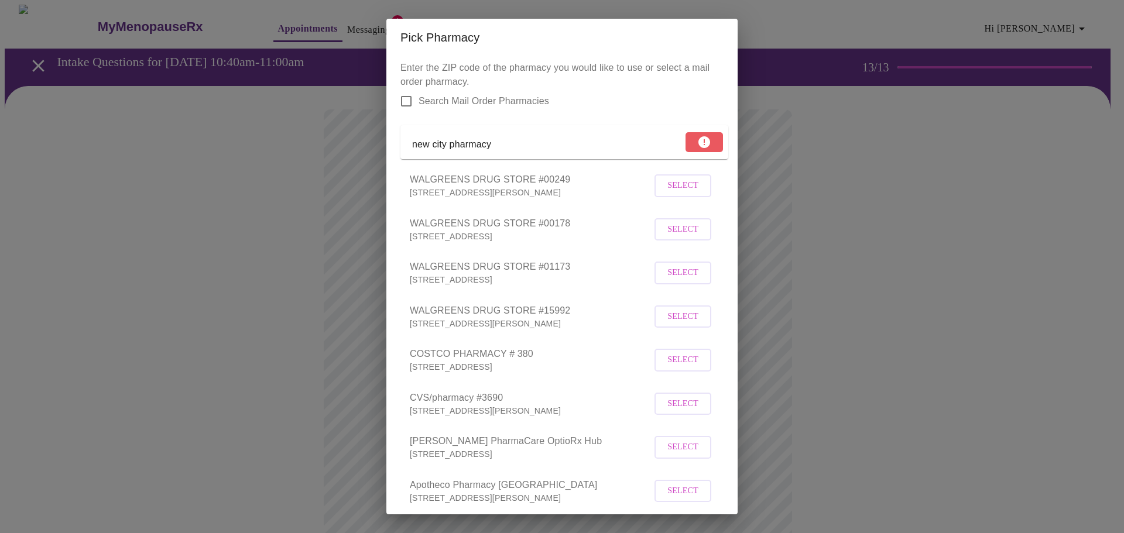
click at [568, 141] on input "new city pharmacy" at bounding box center [547, 144] width 270 height 19
type input "60642"
click at [677, 142] on span "Search" at bounding box center [694, 142] width 34 height 15
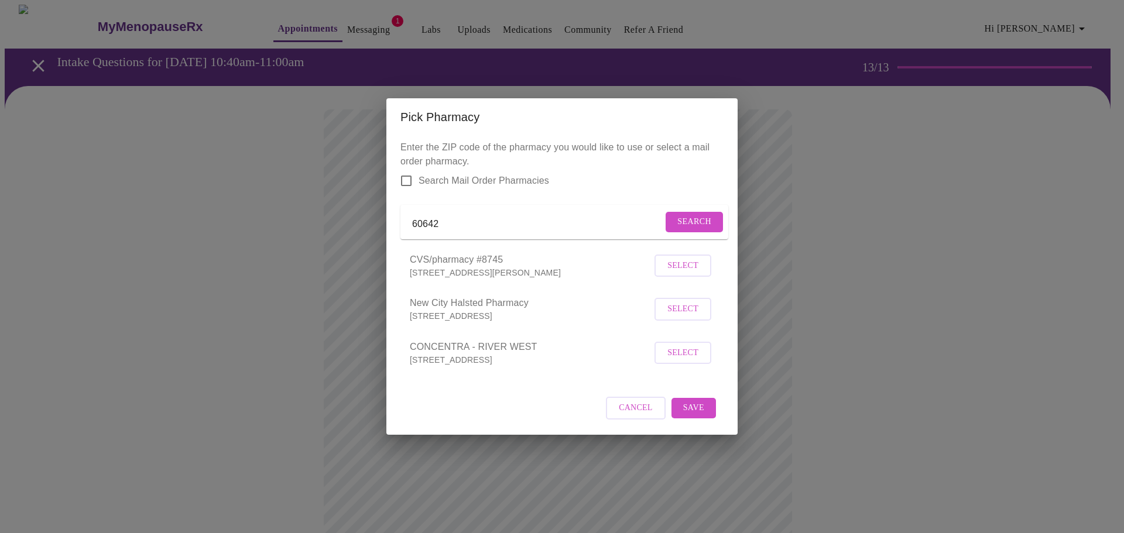
click at [688, 317] on span "Select" at bounding box center [682, 309] width 31 height 15
click at [694, 413] on span "Save" at bounding box center [693, 407] width 21 height 15
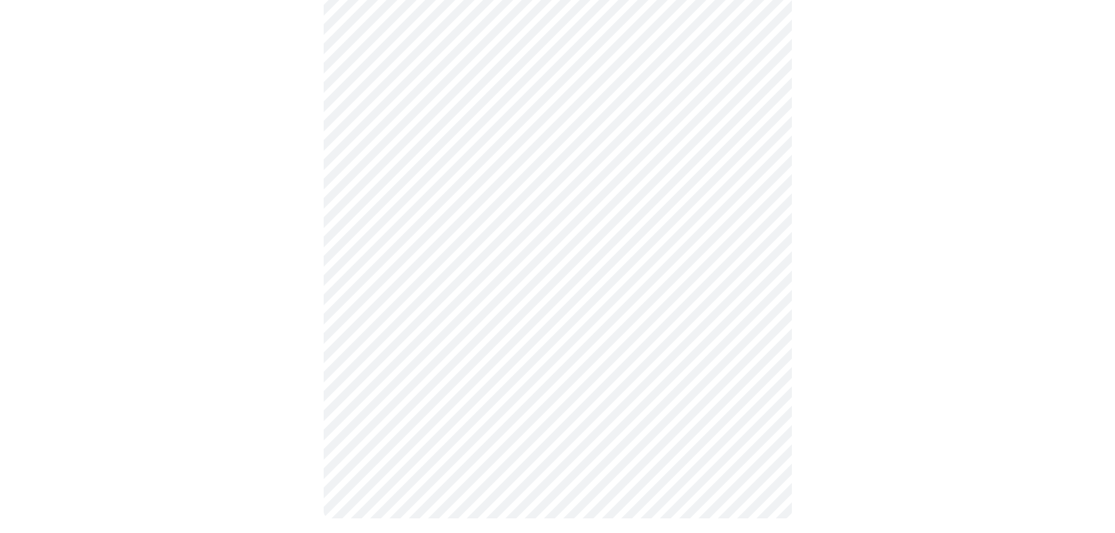
scroll to position [630, 0]
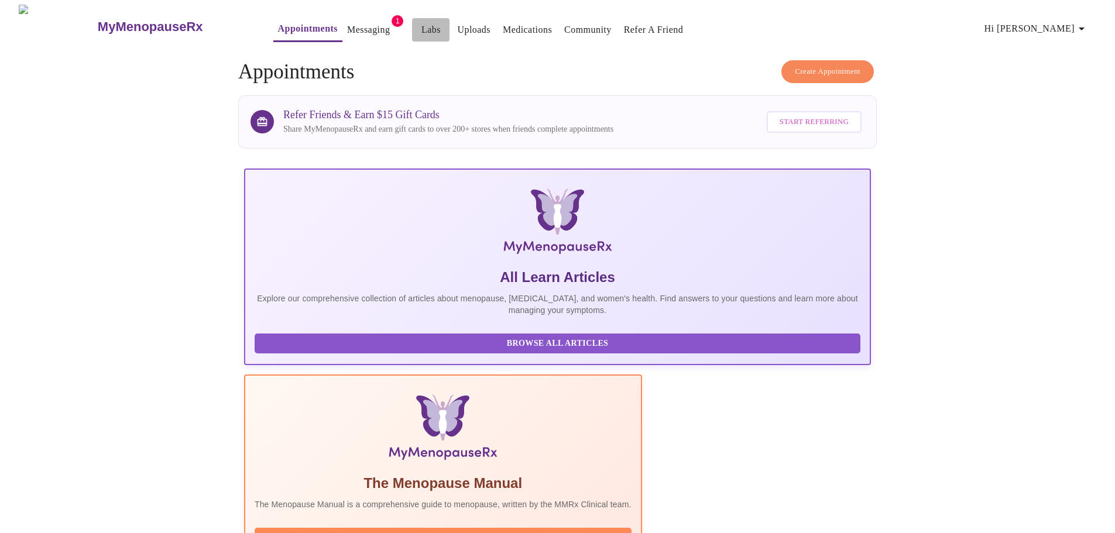
click at [421, 24] on link "Labs" at bounding box center [430, 30] width 19 height 16
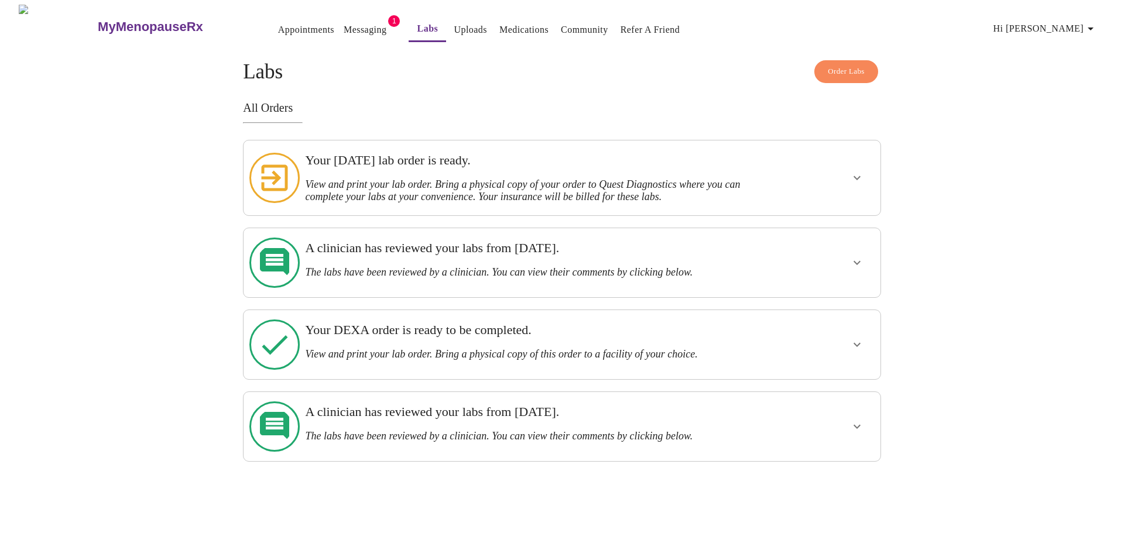
click at [857, 186] on button "show more" at bounding box center [857, 178] width 28 height 28
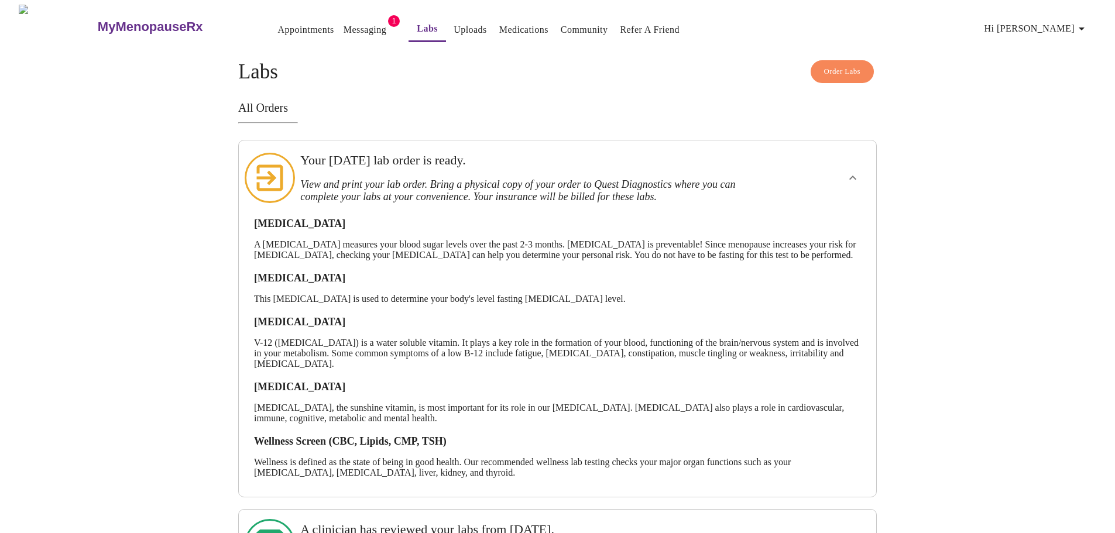
click at [278, 23] on link "Appointments" at bounding box center [306, 30] width 56 height 16
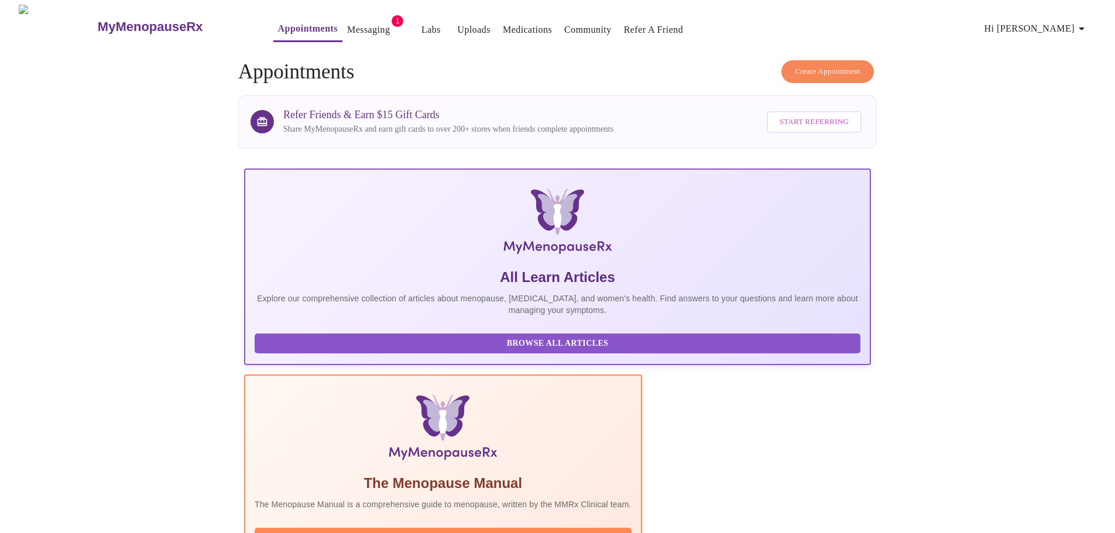
click at [347, 22] on link "Messaging" at bounding box center [368, 30] width 43 height 16
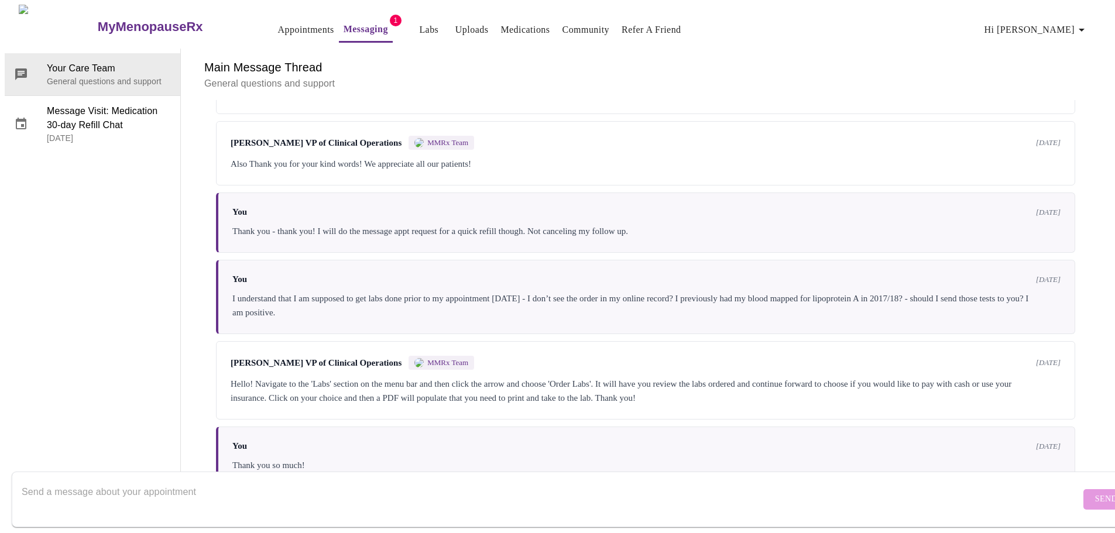
scroll to position [762, 0]
click at [373, 481] on textarea "Send a message about your appointment" at bounding box center [551, 499] width 1059 height 37
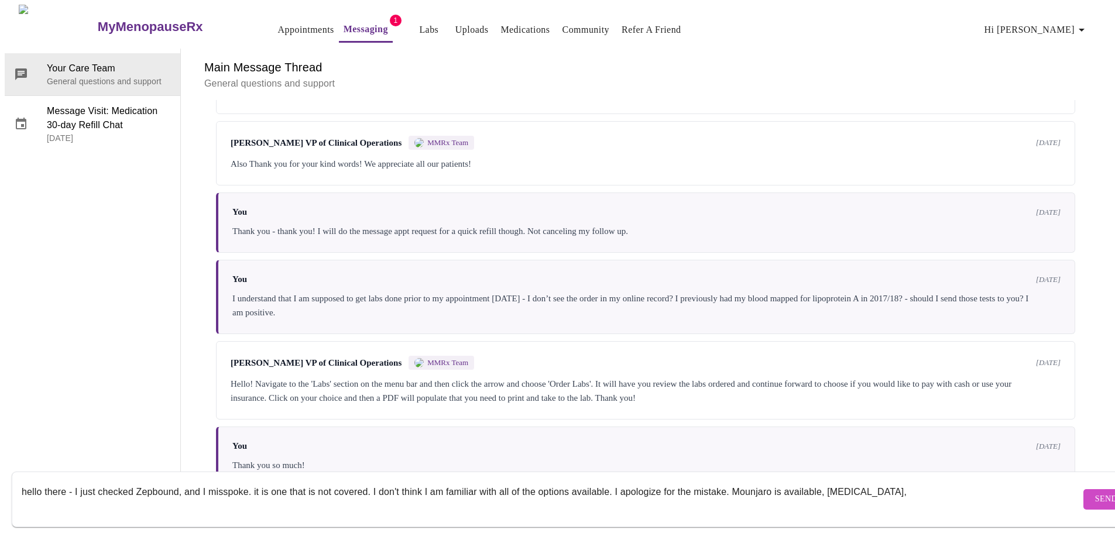
drag, startPoint x: 876, startPoint y: 476, endPoint x: 733, endPoint y: 462, distance: 143.5
click at [733, 472] on form "hello there - I just checked Zepbound, and I misspoke. it is one that is not co…" at bounding box center [574, 500] width 1125 height 56
type textarea "hello there - I just checked Zepbound, and I misspoke. it is one that is not co…"
click at [1095, 492] on span "Send" at bounding box center [1106, 499] width 22 height 15
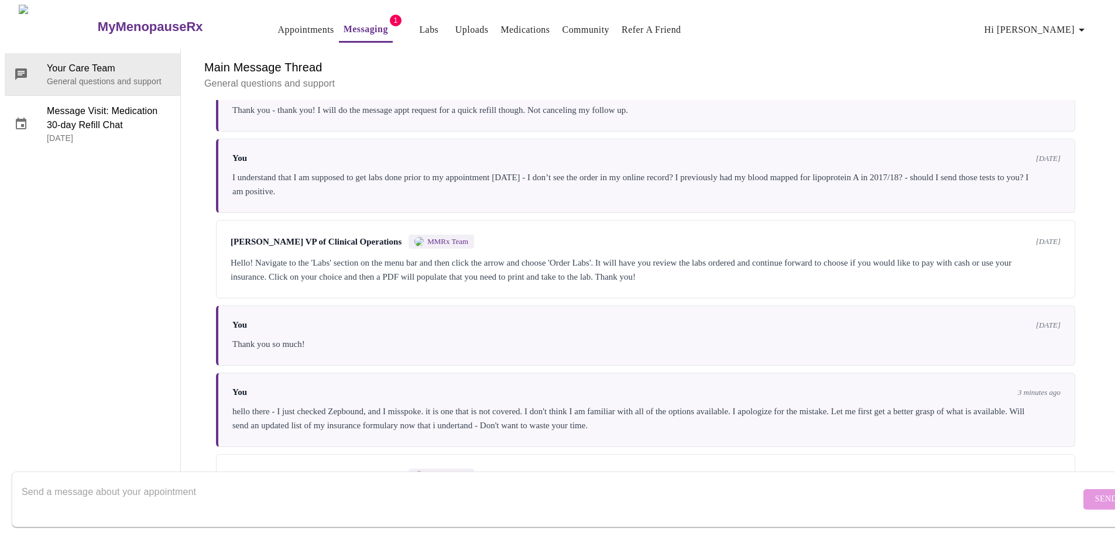
scroll to position [934, 0]
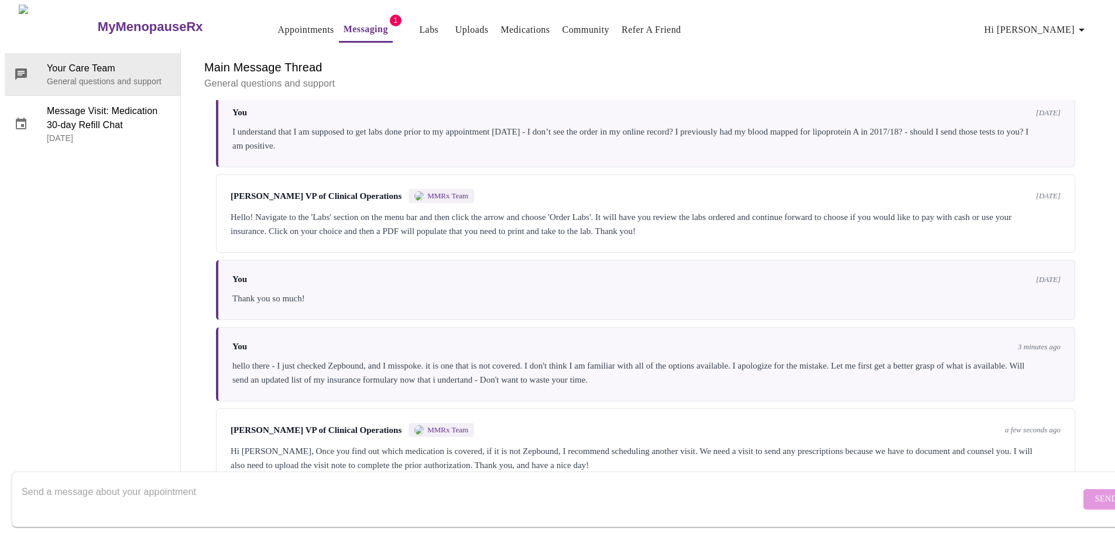
click at [674, 444] on div "Hi [PERSON_NAME], Once you find out which medication is covered, if it is not Z…" at bounding box center [646, 458] width 830 height 28
click at [257, 481] on textarea "Send a message about your appointment" at bounding box center [551, 499] width 1059 height 37
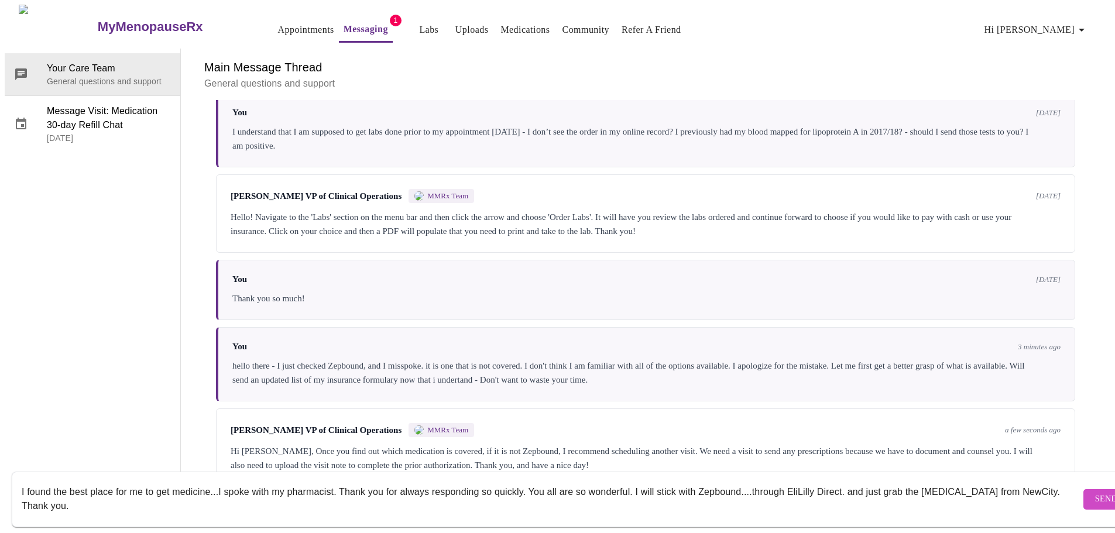
paste textarea "Lilly Direct IconZepbound (tirzepatide) injection Single-dose Vial 2.5 mg/0.5 m…"
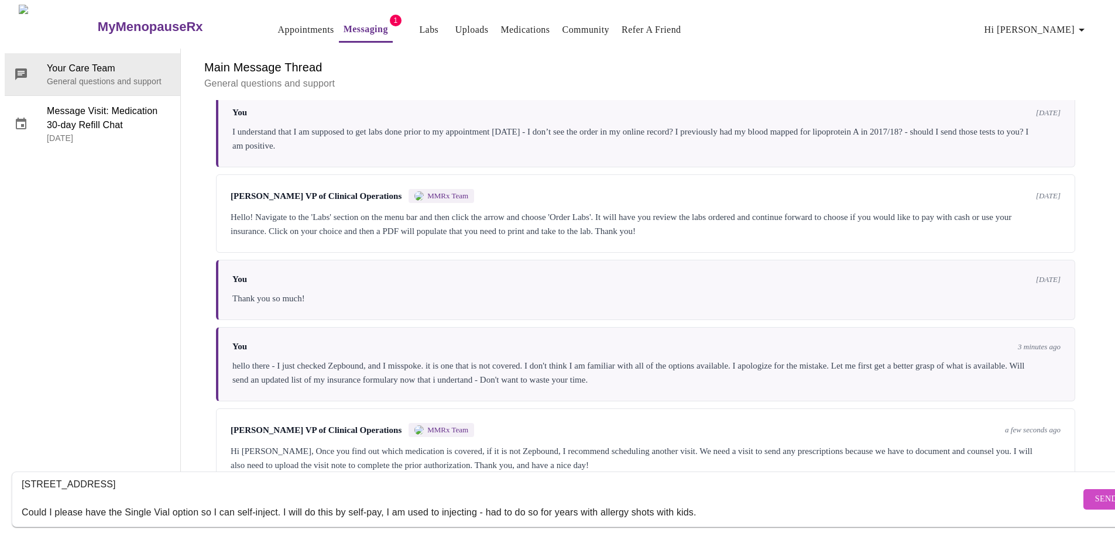
scroll to position [190, 0]
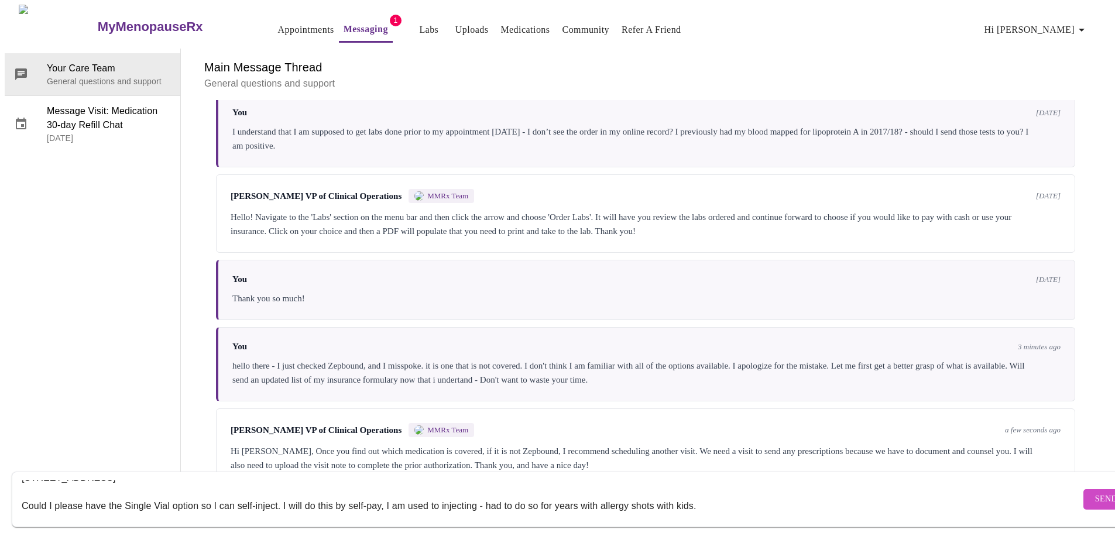
type textarea "I found the best place for me to get medicine...I spoke with my pharmacist. Tha…"
click at [1095, 492] on span "Send" at bounding box center [1106, 499] width 22 height 15
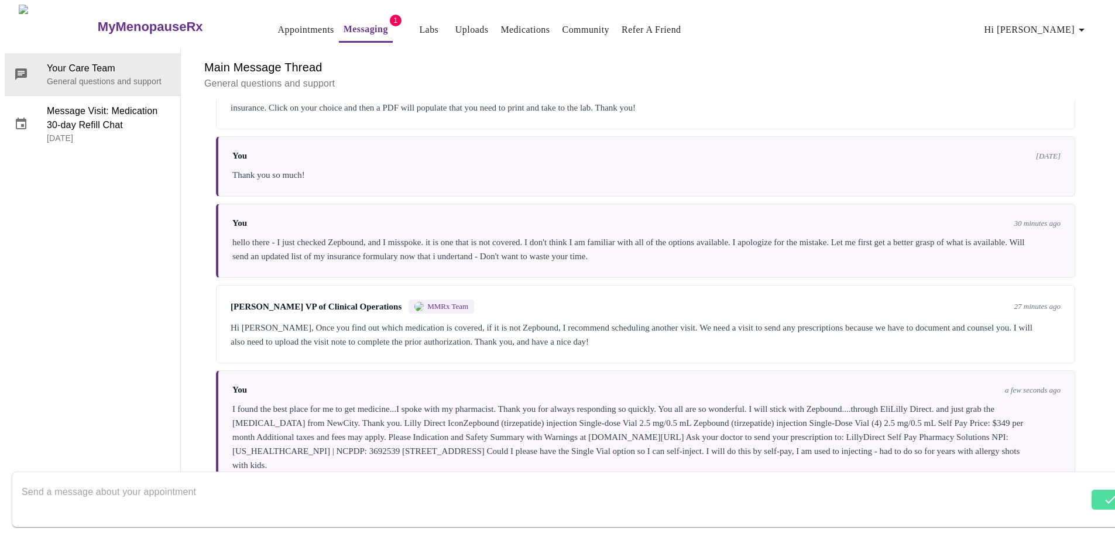
scroll to position [1061, 0]
drag, startPoint x: 433, startPoint y: 416, endPoint x: 390, endPoint y: 379, distance: 56.9
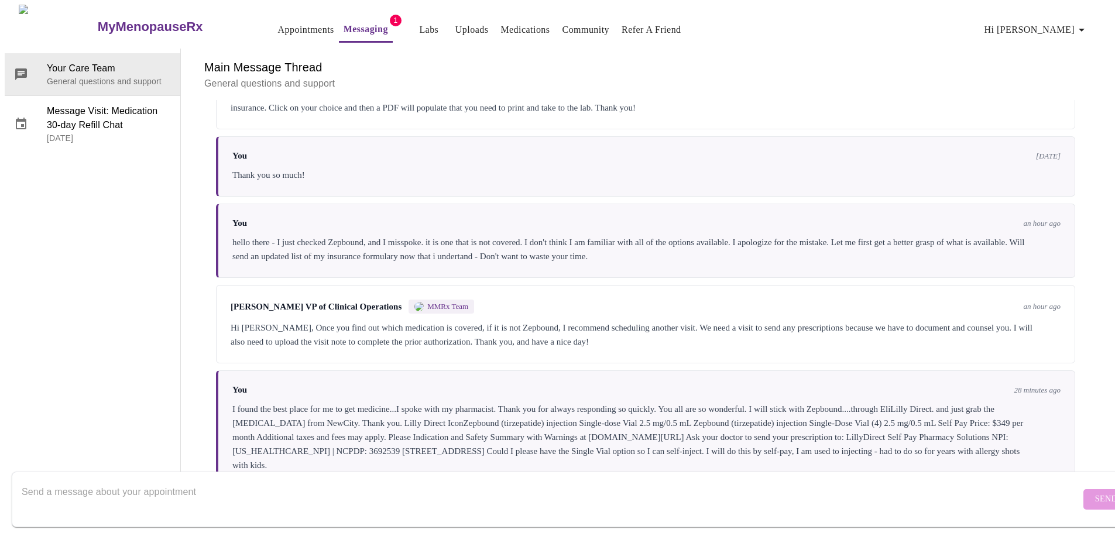
click at [390, 402] on div "I found the best place for me to get medicine...I spoke with my pharmacist. Tha…" at bounding box center [646, 437] width 828 height 70
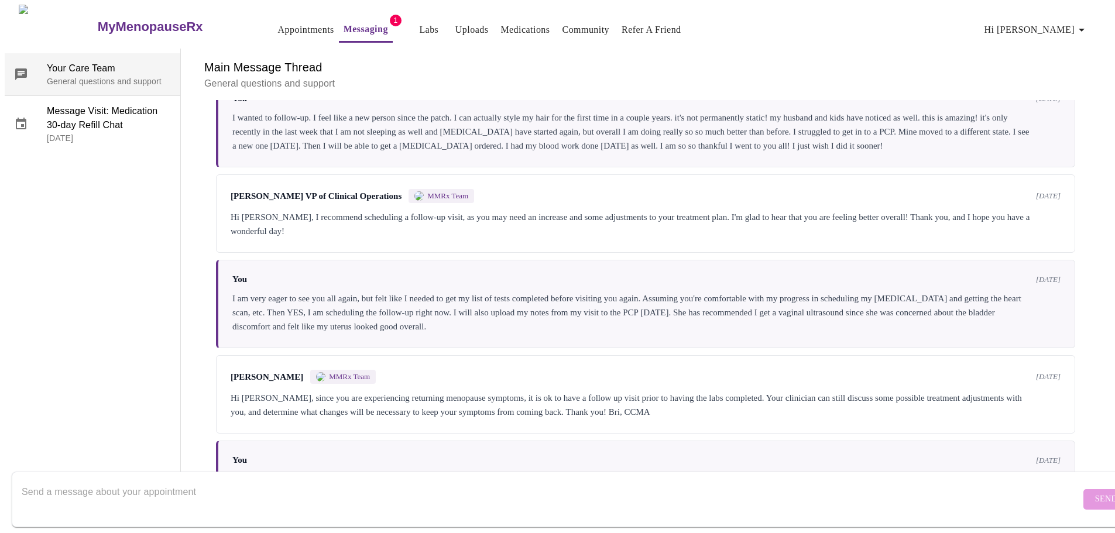
scroll to position [66, 0]
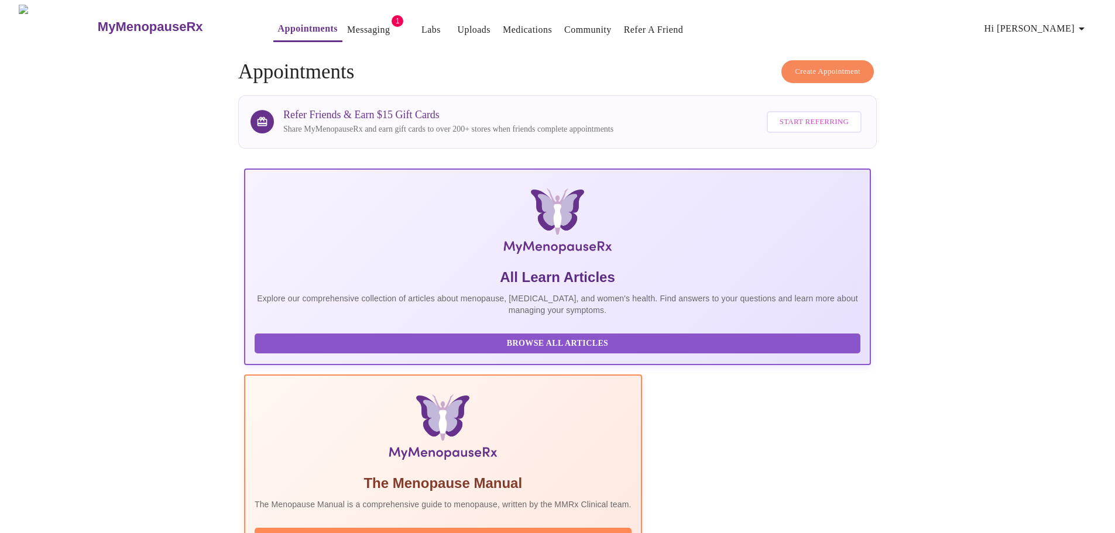
click at [512, 29] on link "Medications" at bounding box center [527, 30] width 49 height 16
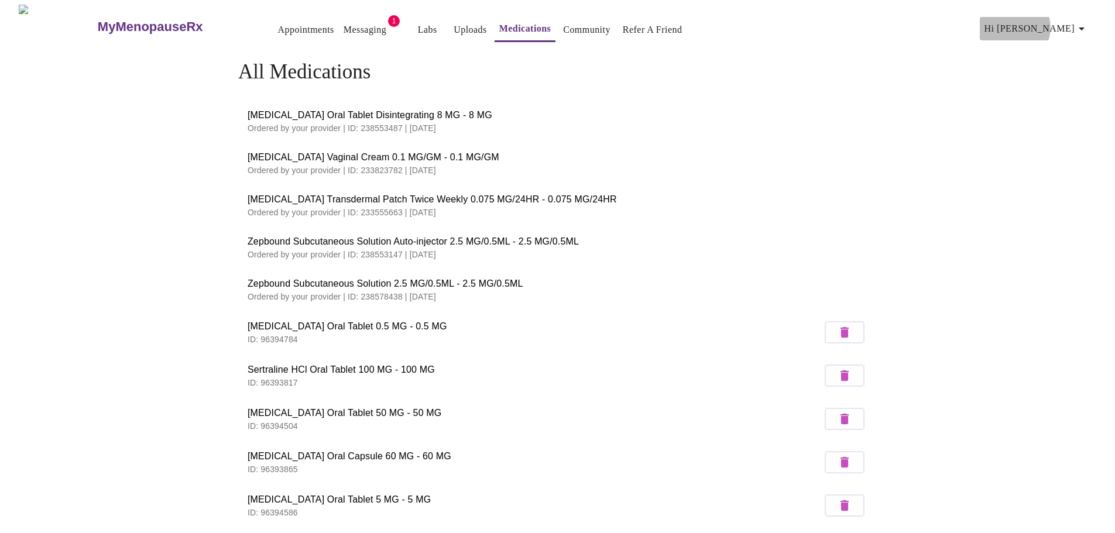
click at [1080, 23] on icon "button" at bounding box center [1082, 29] width 14 height 14
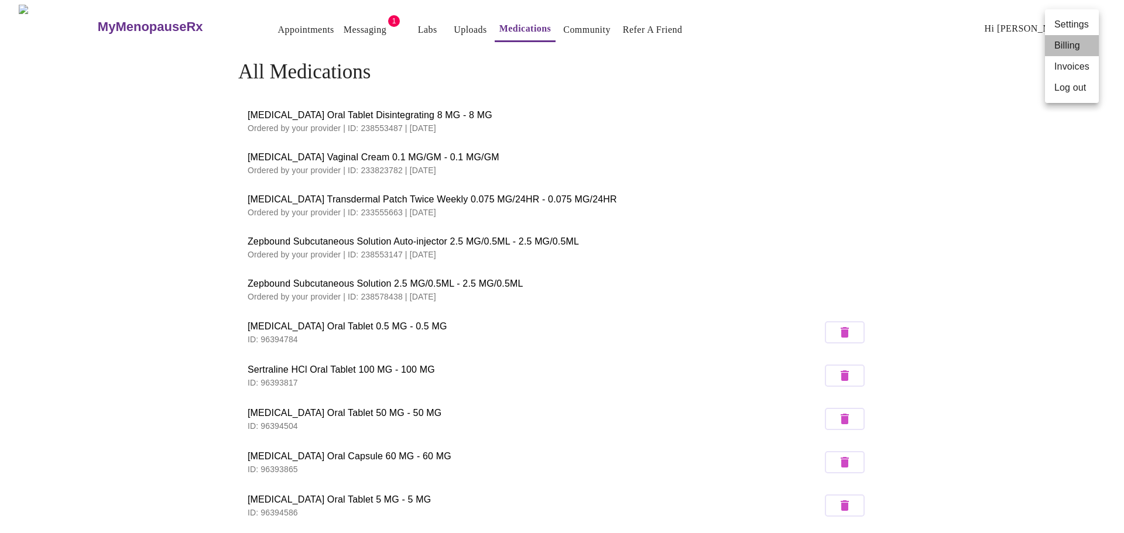
click at [1073, 44] on li "Billing" at bounding box center [1072, 45] width 54 height 21
